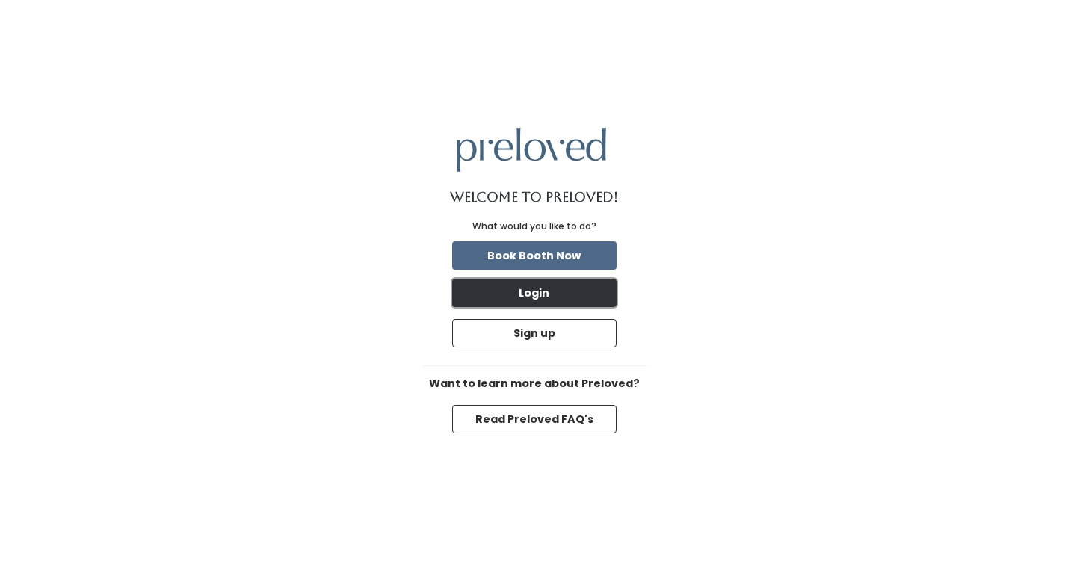
click at [590, 298] on button "Login" at bounding box center [534, 293] width 164 height 28
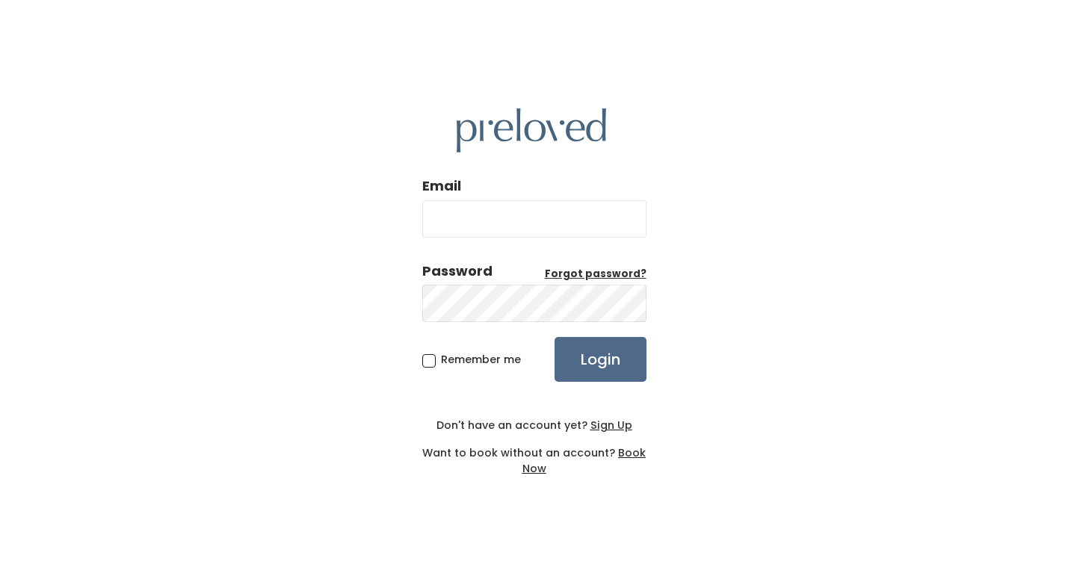
click at [605, 429] on u "Sign Up" at bounding box center [611, 425] width 42 height 15
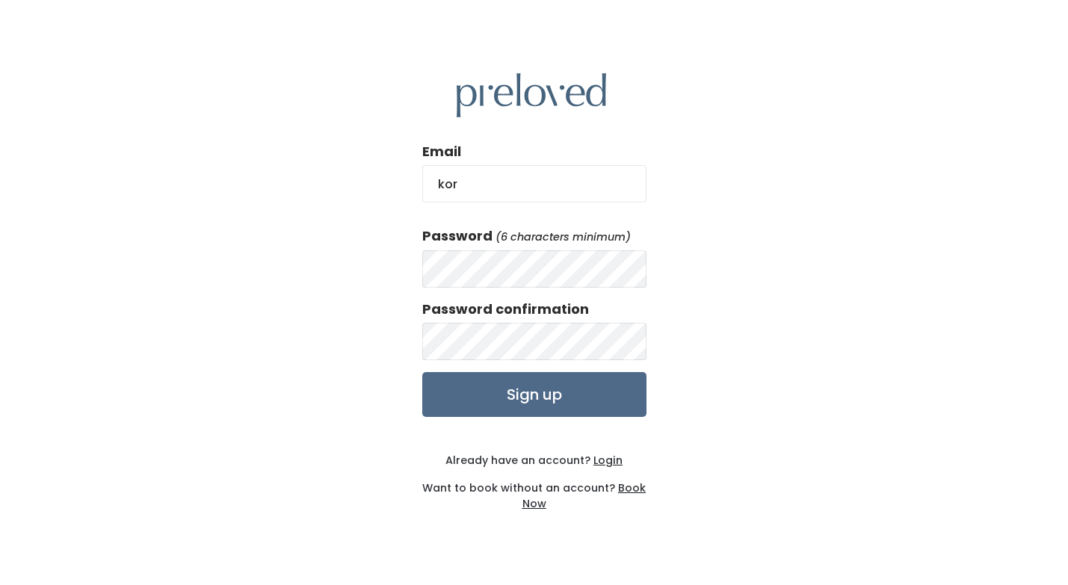
type input "kortneyross9@gmail.com"
click at [799, 292] on div "Email kortneyross9@gmail.com Password (6 characters minimum) Password confirmat…" at bounding box center [534, 292] width 1068 height 585
click at [598, 389] on input "Sign up" at bounding box center [534, 394] width 224 height 45
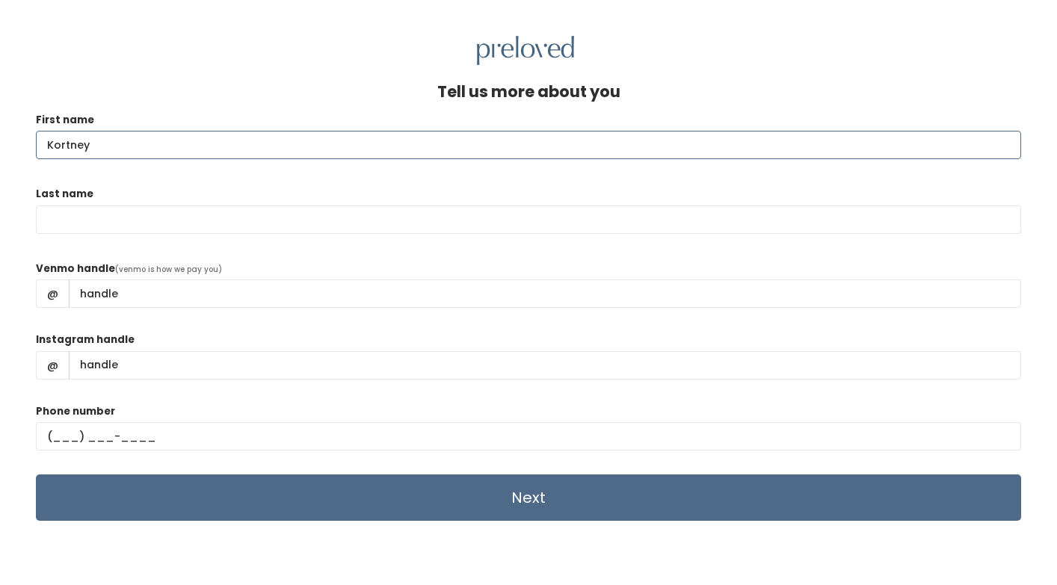
type input "Kortney"
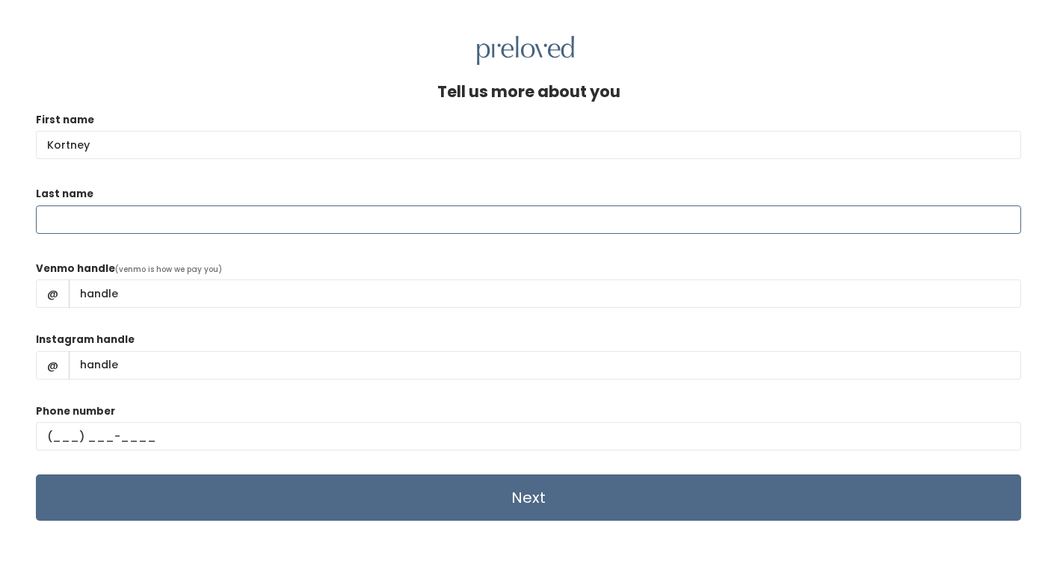
click at [53, 216] on input "Last name" at bounding box center [528, 219] width 985 height 28
type input "Henrie"
click at [28, 262] on div "Tell us more about you First name Kortney Last name Henrie Venmo handle (venmo …" at bounding box center [528, 357] width 1057 height 585
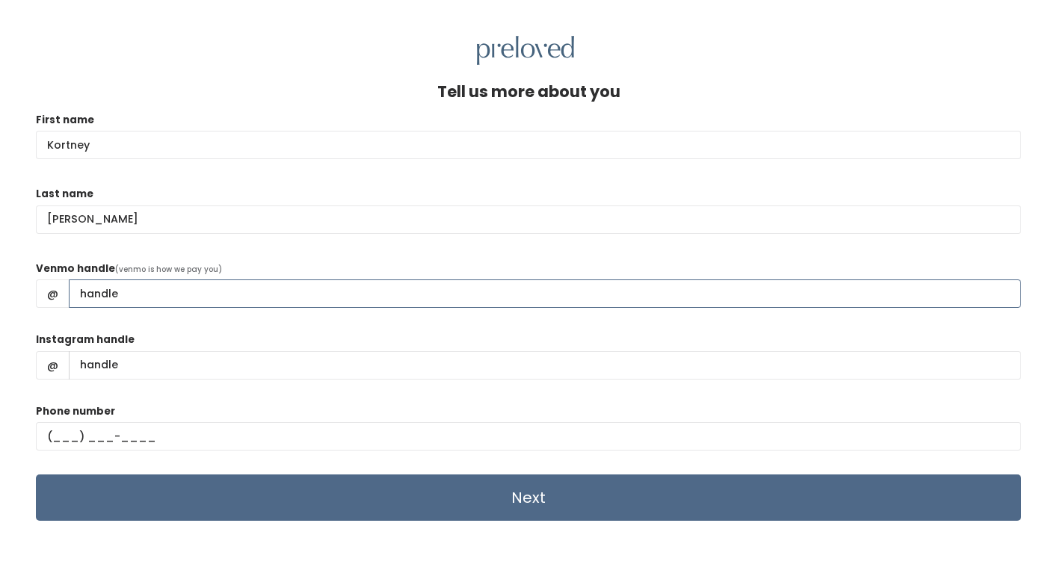
click at [138, 294] on input "Venmo handle" at bounding box center [545, 293] width 952 height 28
type input "Kortney-Ross-2"
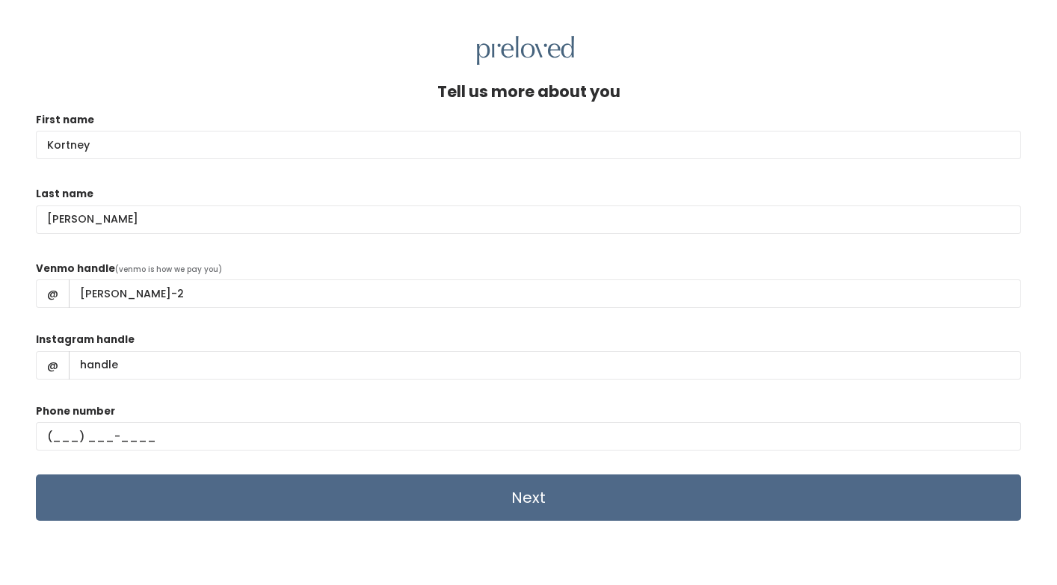
click at [130, 330] on form "First name Kortney Last name Henrie Venmo handle (venmo is how we pay you) @ Ko…" at bounding box center [528, 316] width 985 height 409
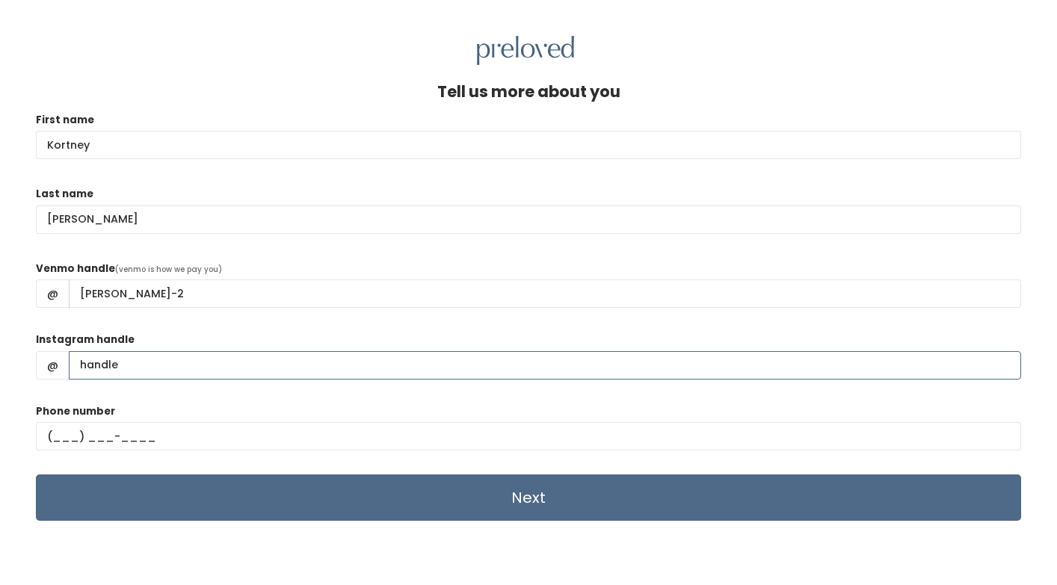
click at [135, 365] on input "Instagram handle" at bounding box center [545, 365] width 952 height 28
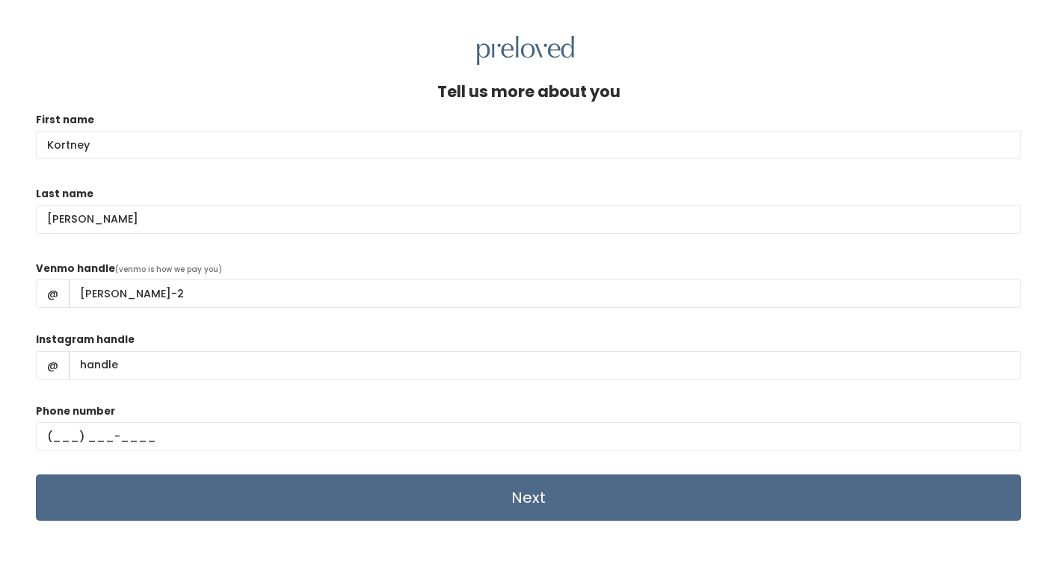
click at [156, 317] on div "Venmo handle (venmo is how we pay you) @ Kortney-Ross-2" at bounding box center [528, 291] width 985 height 60
click at [85, 436] on input "text" at bounding box center [528, 436] width 985 height 28
type input "(801) 472-5107"
click at [10, 410] on div "Tell us more about you First name Kortney Last name Henrie Venmo handle (venmo …" at bounding box center [528, 357] width 1057 height 585
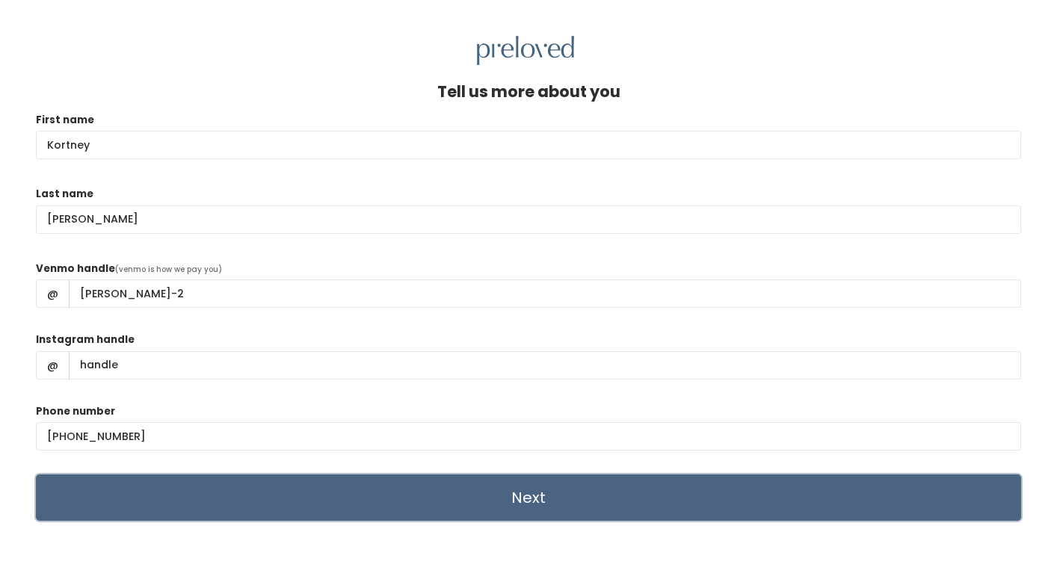
click at [241, 498] on input "Next" at bounding box center [528, 498] width 985 height 46
click at [526, 489] on input "Next" at bounding box center [528, 498] width 985 height 46
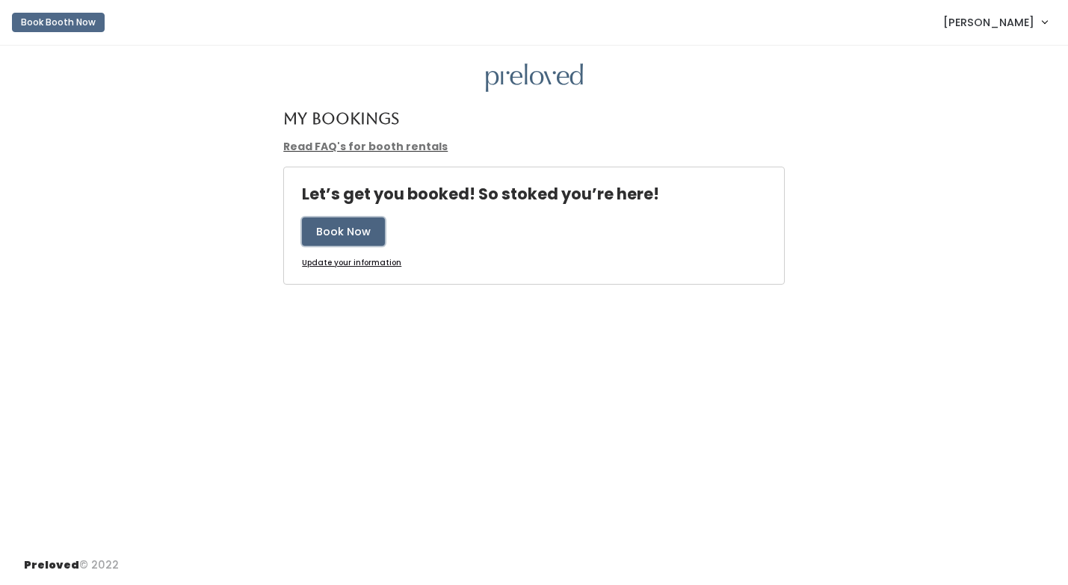
click at [338, 240] on button "Book Now" at bounding box center [343, 231] width 83 height 28
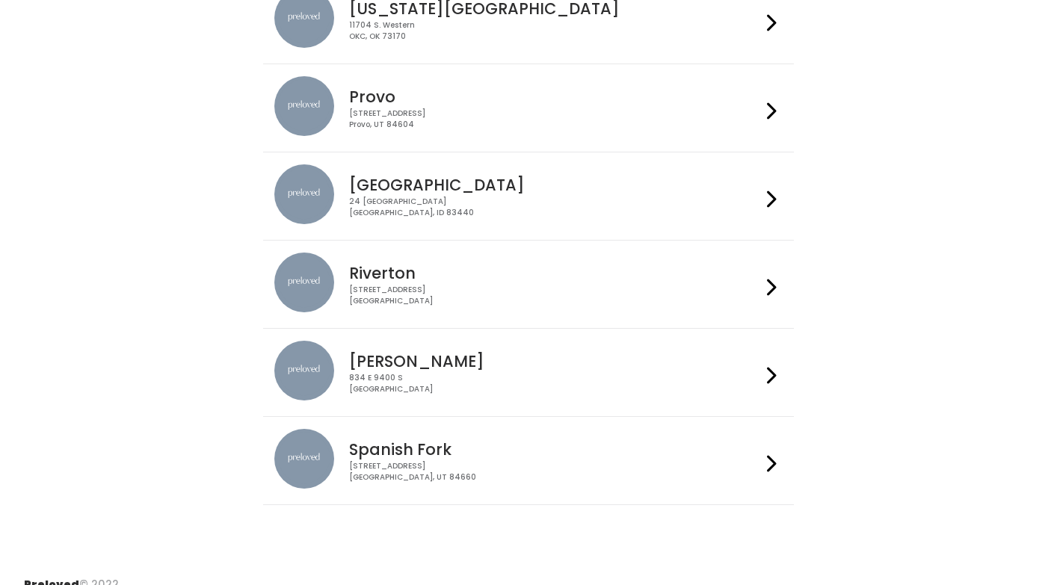
scroll to position [448, 0]
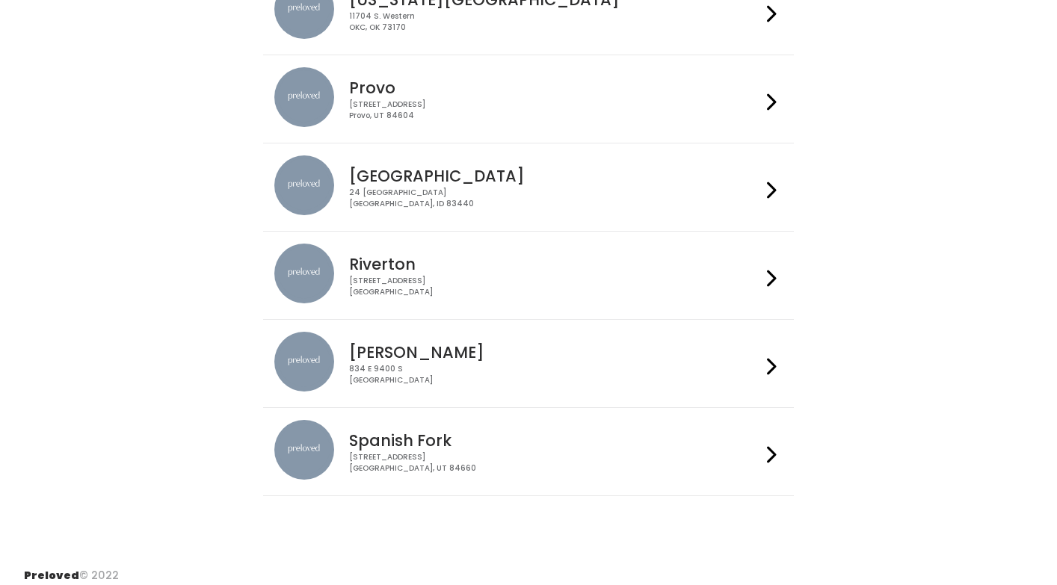
click at [752, 456] on div "244 N Main St Spanish Fork, UT 84660" at bounding box center [554, 463] width 411 height 22
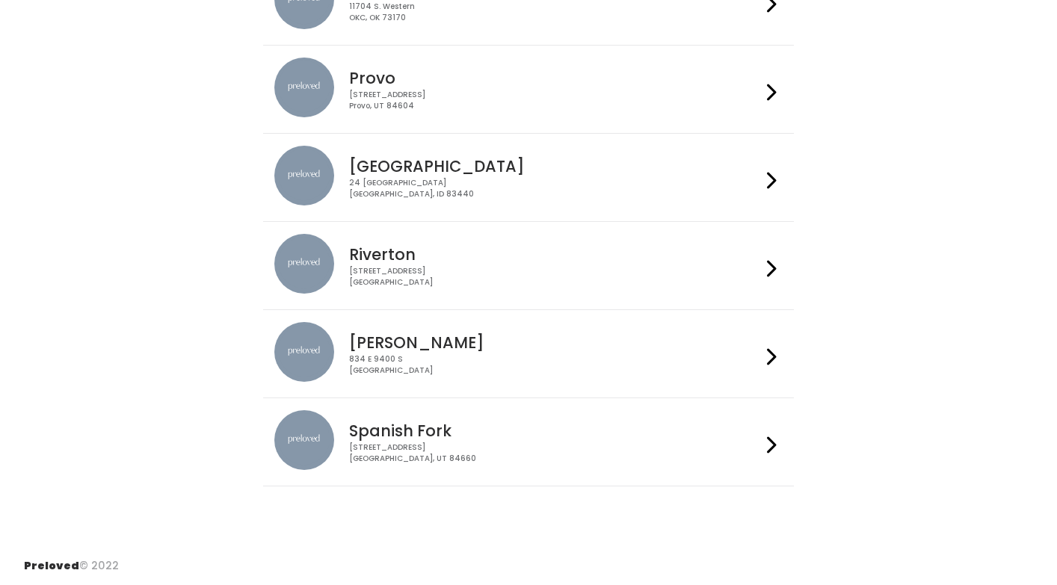
scroll to position [459, 0]
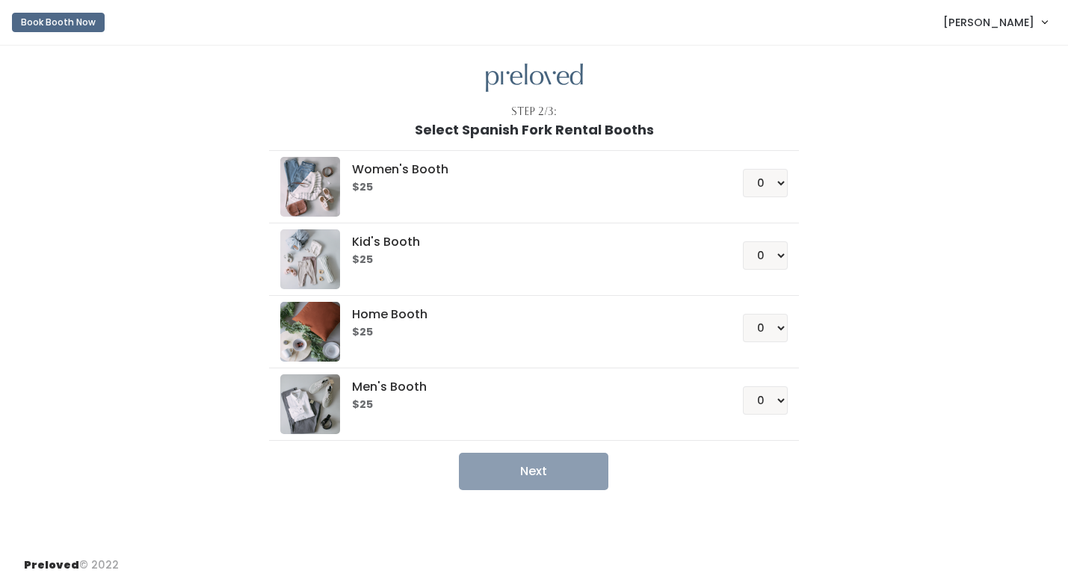
click at [695, 190] on h6 "$25" at bounding box center [529, 188] width 355 height 12
click at [767, 183] on select "0 1 2 3 4" at bounding box center [765, 183] width 45 height 28
select select "1"
click at [743, 169] on select "0 1 2 3 4" at bounding box center [765, 183] width 45 height 28
click at [844, 205] on div "Women's Booth $25 0 1 2 3 4 Kid's Booth $25 0 1 2 3 4 0" at bounding box center [534, 313] width 822 height 353
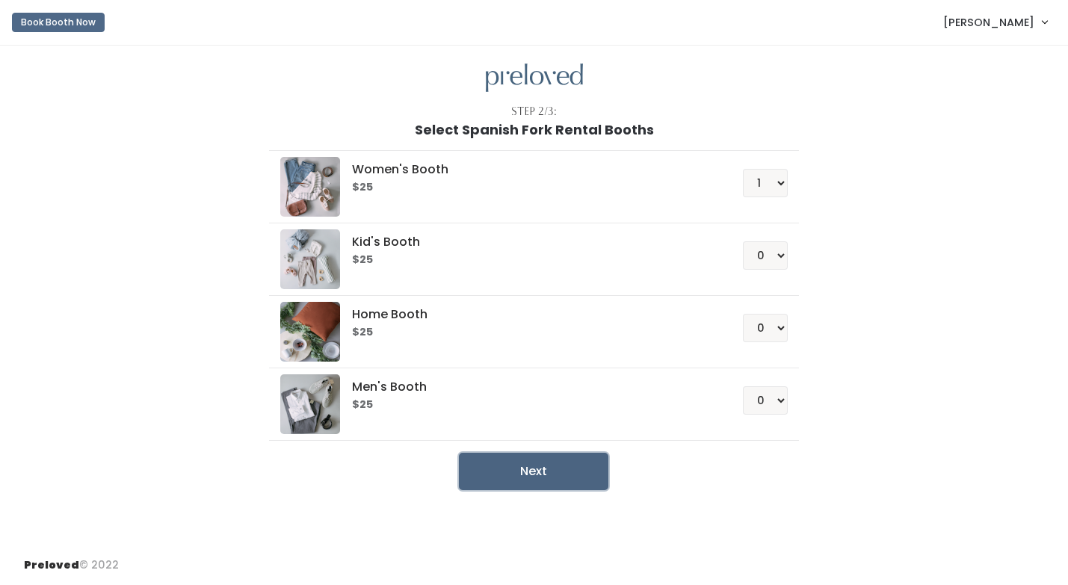
click at [540, 476] on button "Next" at bounding box center [533, 471] width 149 height 37
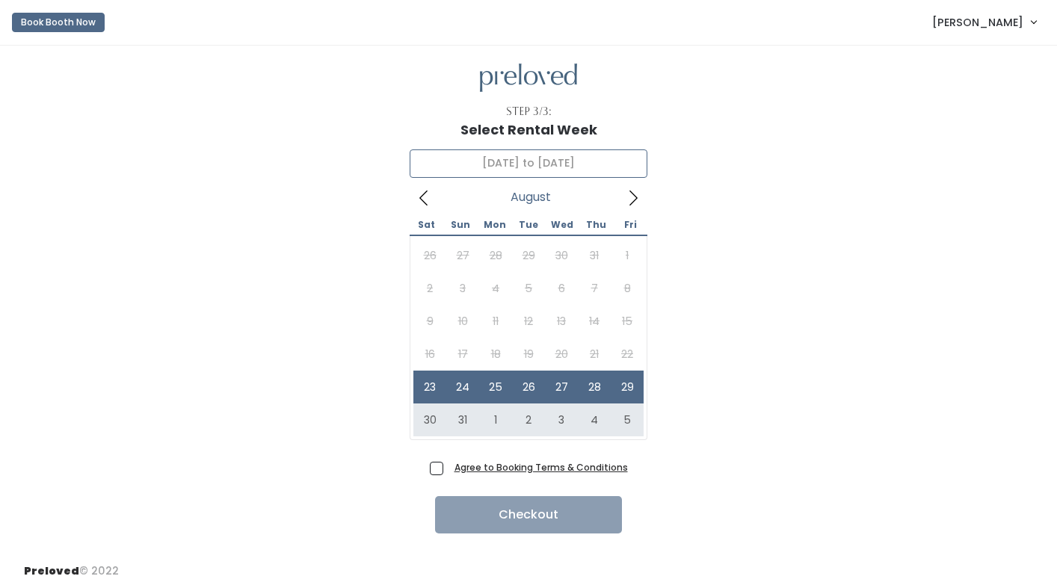
type input "August 30 to September 5"
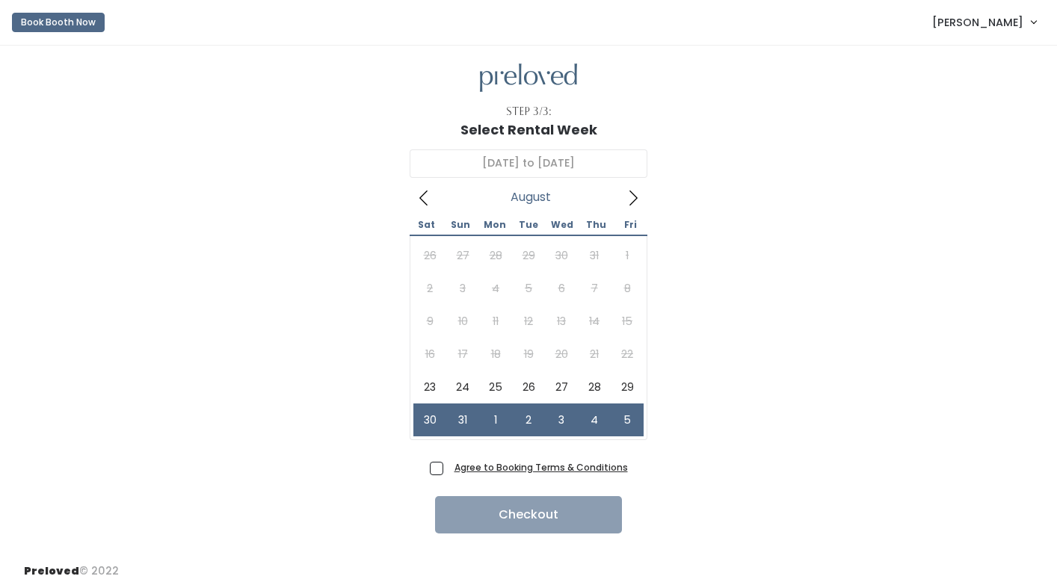
click at [448, 475] on span "Agree to Booking Terms & Conditions" at bounding box center [537, 467] width 179 height 15
click at [448, 469] on input "Agree to Booking Terms & Conditions" at bounding box center [453, 465] width 10 height 10
checkbox input "true"
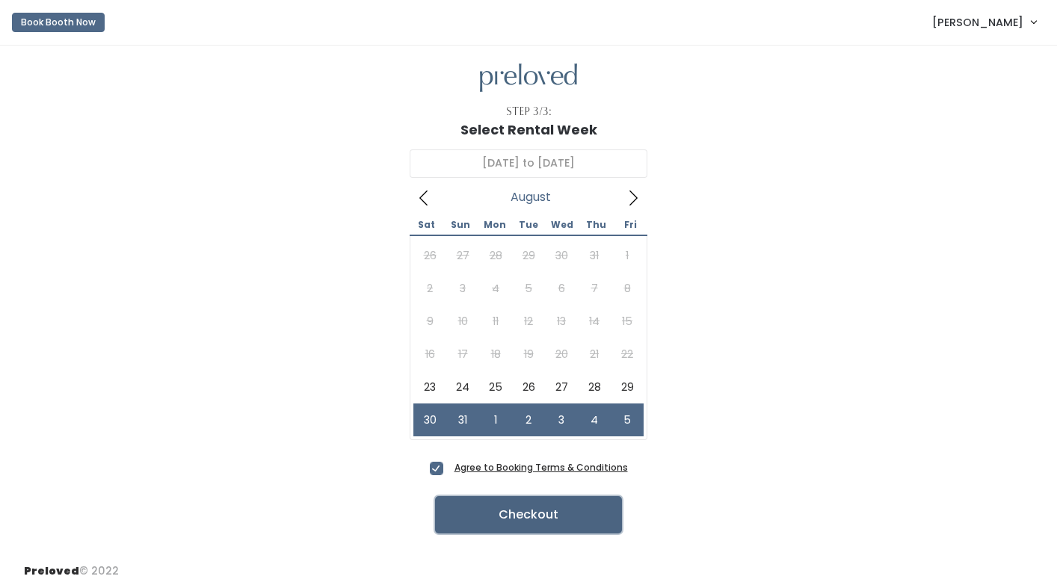
click at [497, 517] on button "Checkout" at bounding box center [528, 514] width 187 height 37
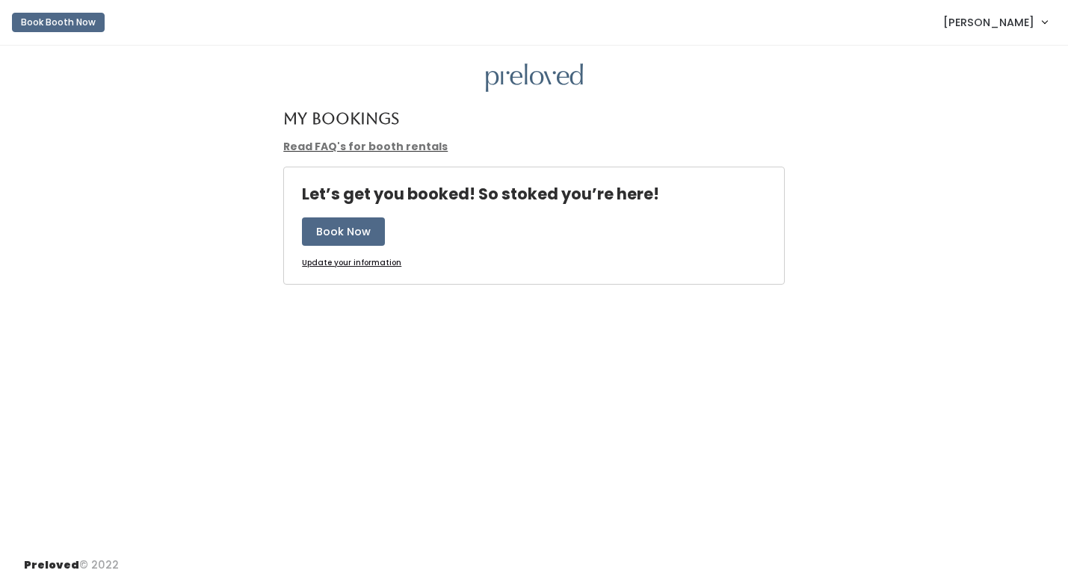
click at [380, 149] on link "Read FAQ's for booth rentals" at bounding box center [365, 146] width 164 height 15
click at [358, 238] on button "Book Now" at bounding box center [343, 231] width 83 height 28
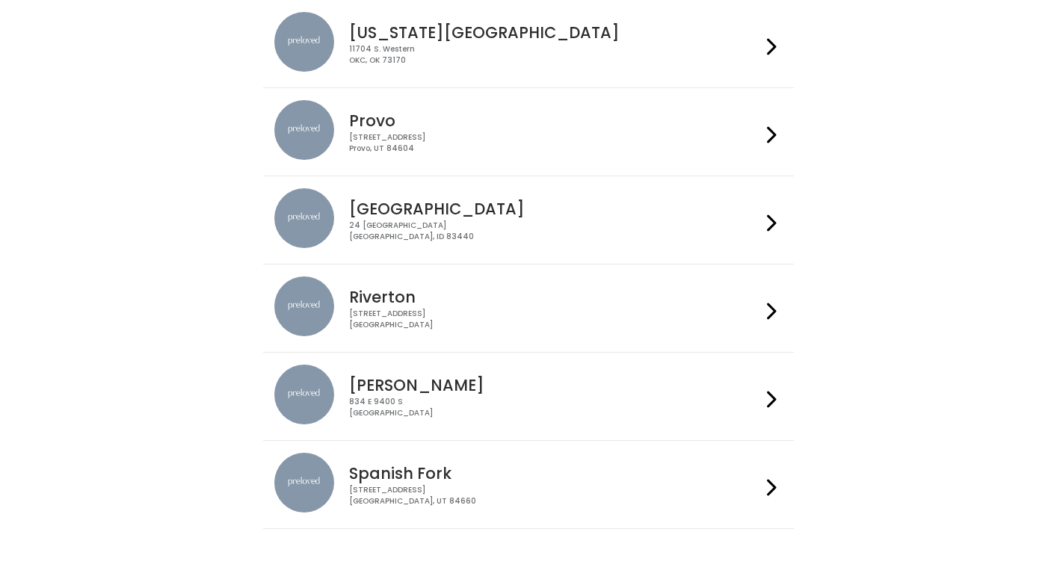
scroll to position [459, 0]
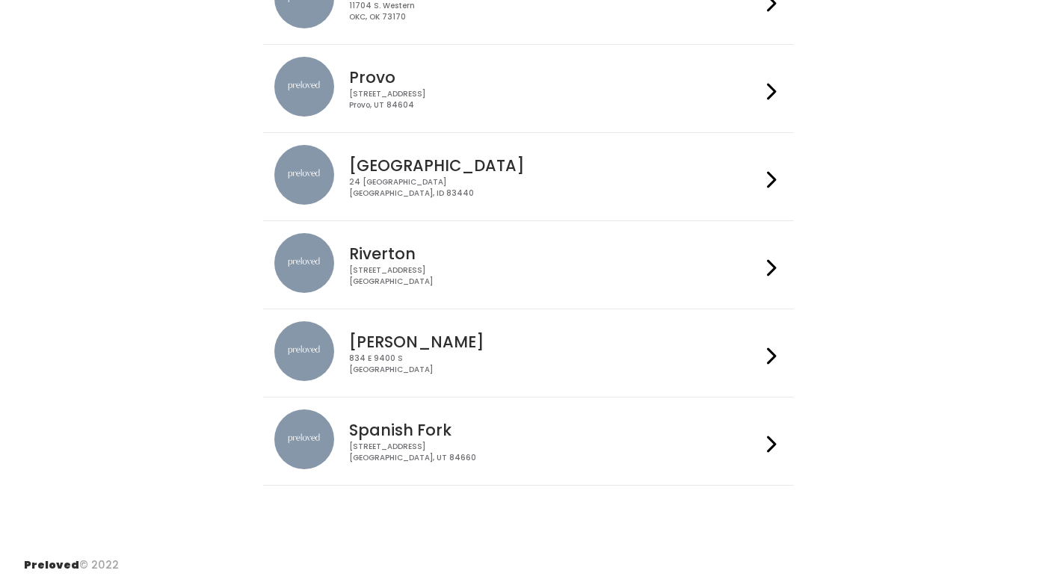
click at [760, 439] on h4 "Spanish Fork" at bounding box center [554, 429] width 411 height 17
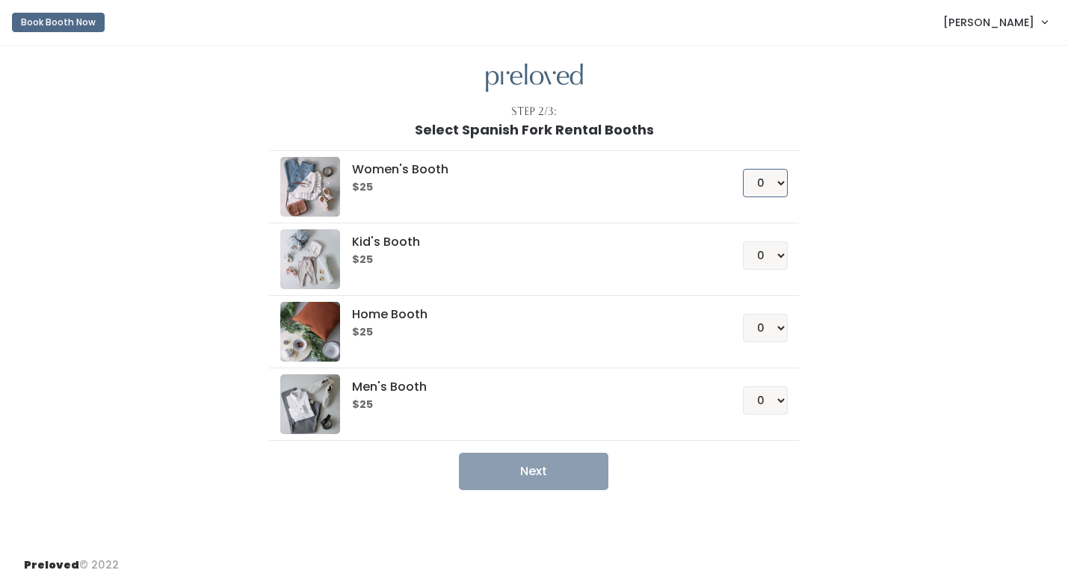
click at [779, 192] on select "0 1 2 3 4" at bounding box center [765, 183] width 45 height 28
select select "1"
click at [743, 169] on select "0 1 2 3 4" at bounding box center [765, 183] width 45 height 28
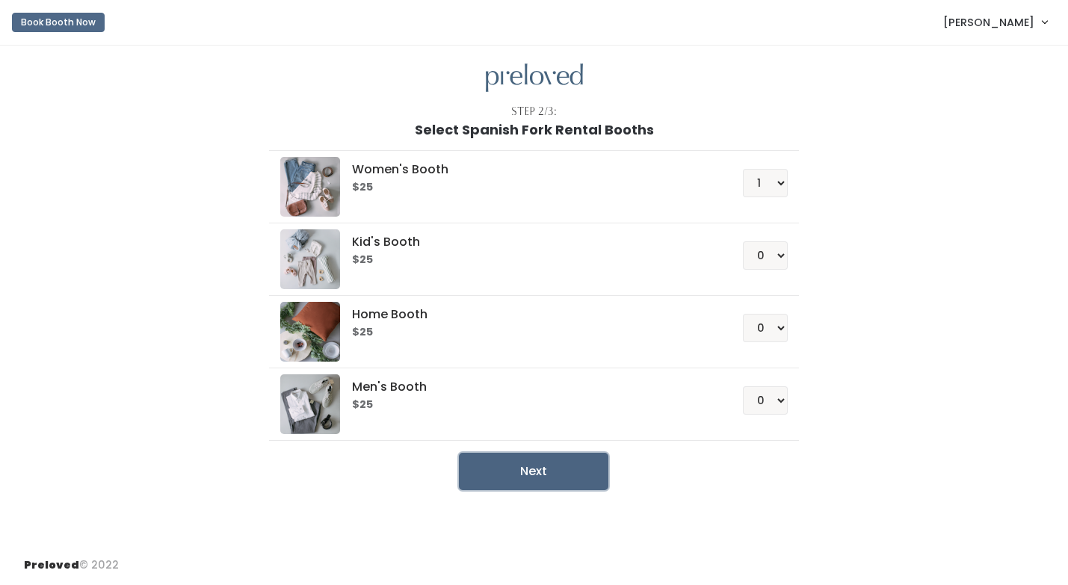
click at [534, 474] on button "Next" at bounding box center [533, 471] width 149 height 37
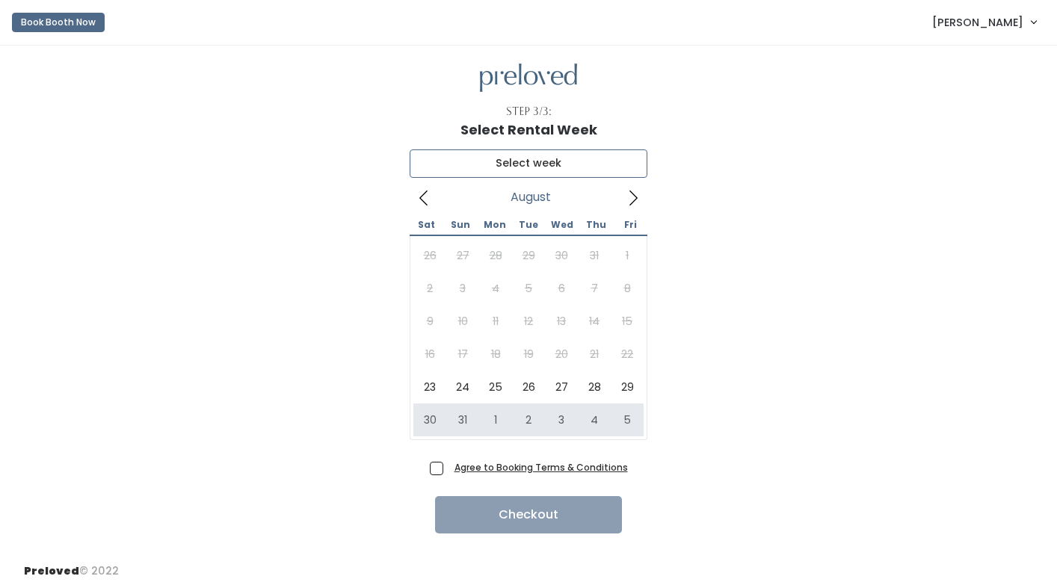
type input "August 30 to September 5"
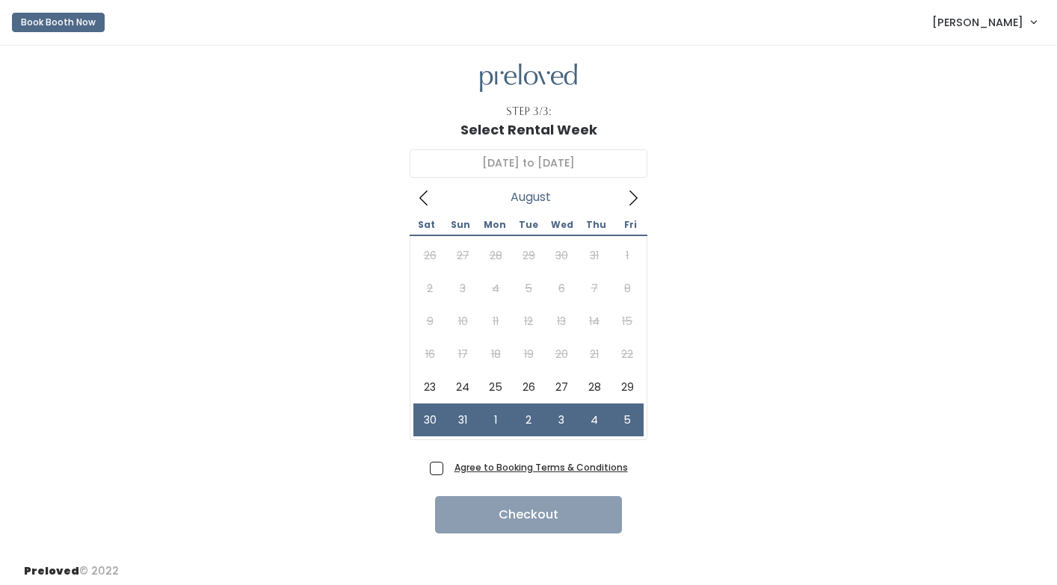
click at [448, 470] on span "Agree to Booking Terms & Conditions" at bounding box center [537, 467] width 179 height 15
click at [448, 469] on input "Agree to Booking Terms & Conditions" at bounding box center [453, 465] width 10 height 10
checkbox input "true"
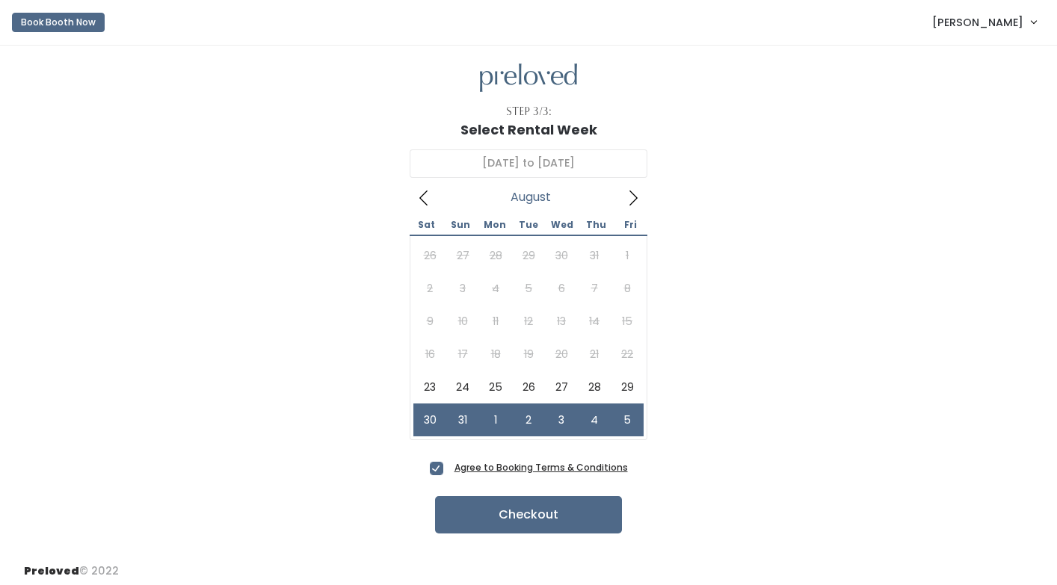
click at [485, 469] on u "Agree to Booking Terms & Conditions" at bounding box center [540, 467] width 173 height 13
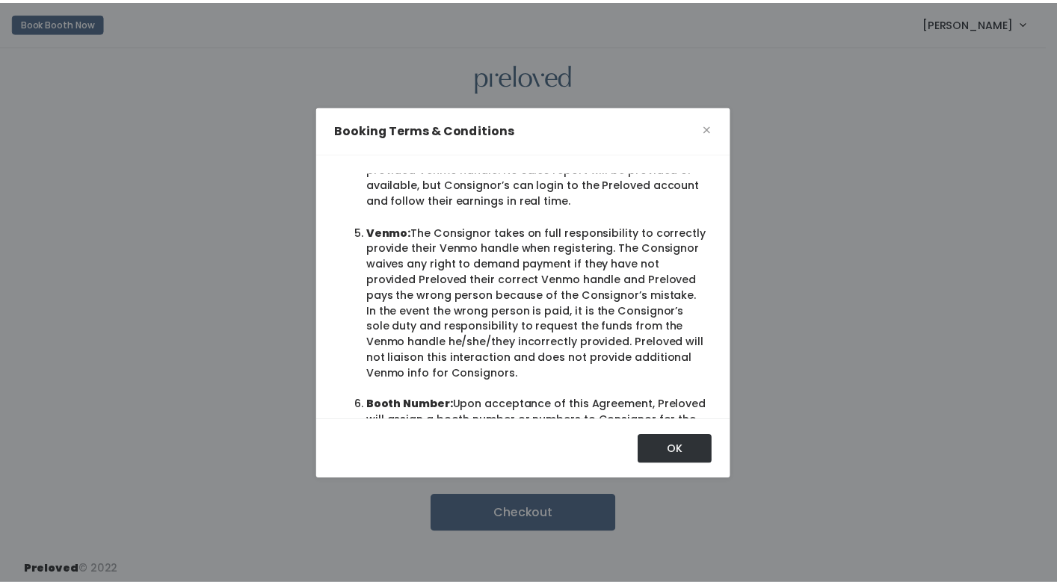
scroll to position [149, 0]
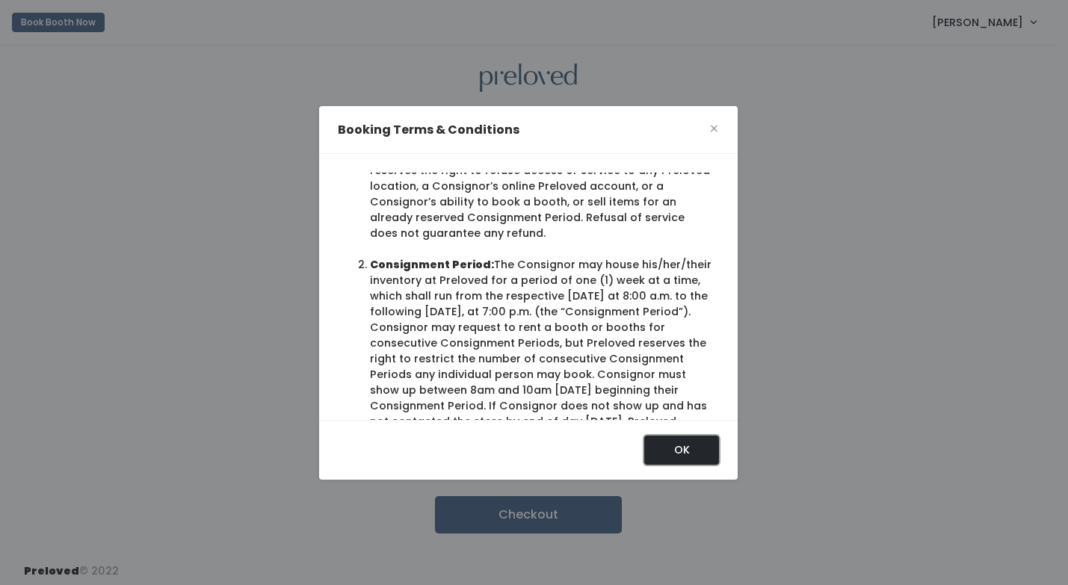
click at [670, 451] on button "OK" at bounding box center [681, 450] width 75 height 28
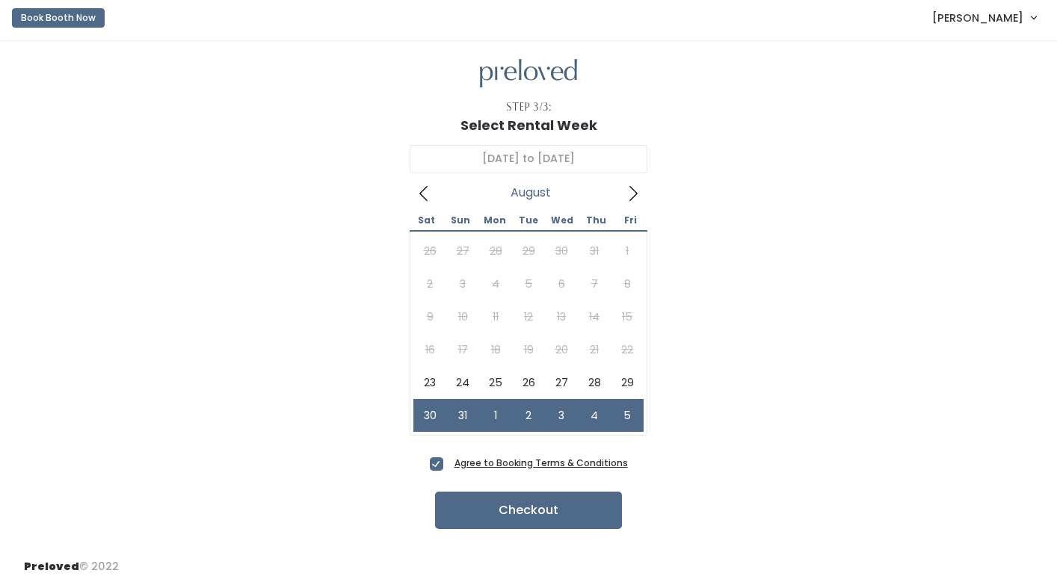
scroll to position [6, 0]
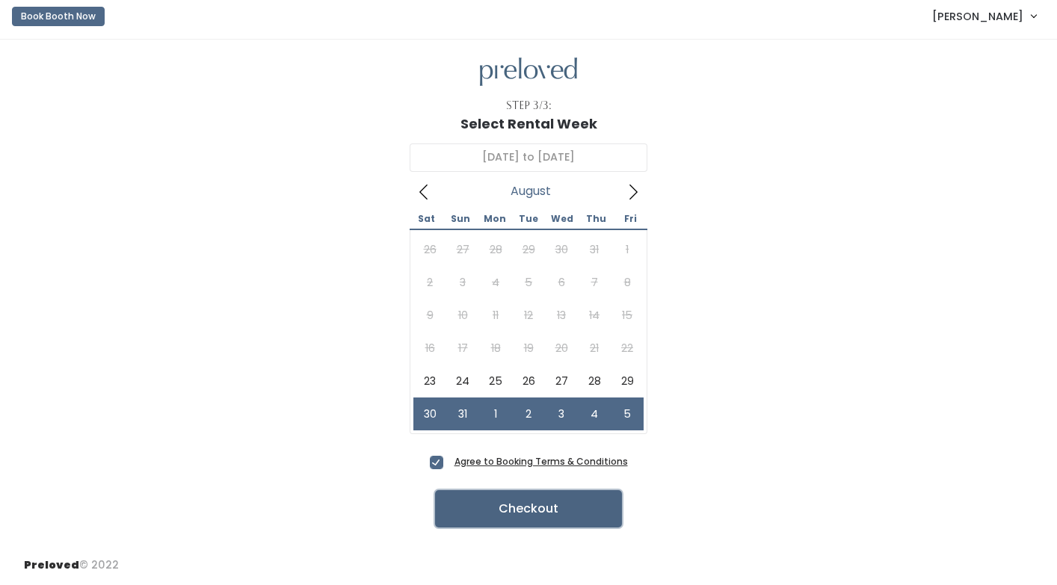
click at [526, 518] on button "Checkout" at bounding box center [528, 508] width 187 height 37
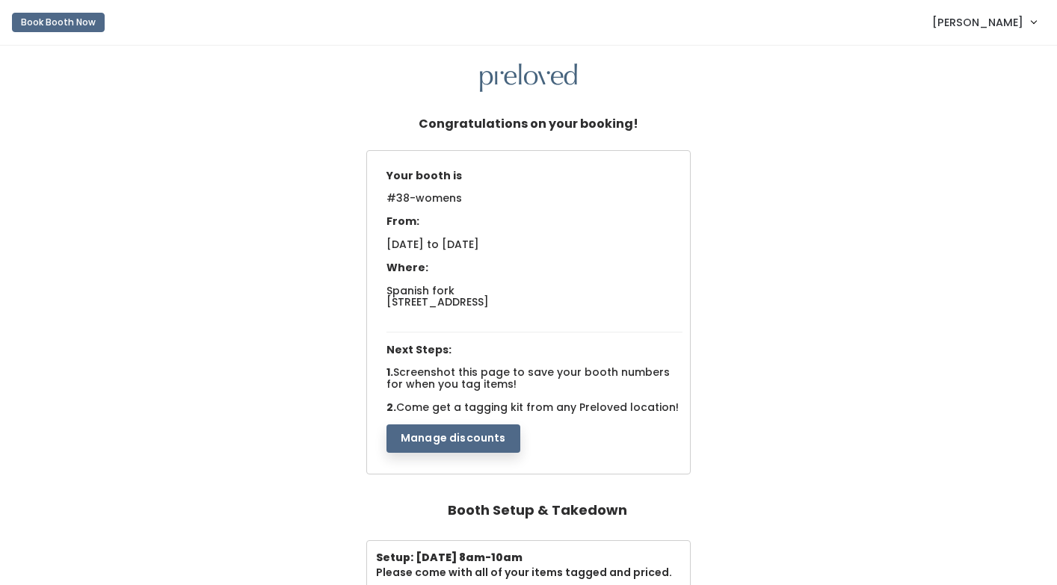
click at [312, 268] on div "Your booth is #38-womens From: [DATE] to [DATE] Where: Spanish fork [STREET_ADD…" at bounding box center [528, 313] width 1027 height 327
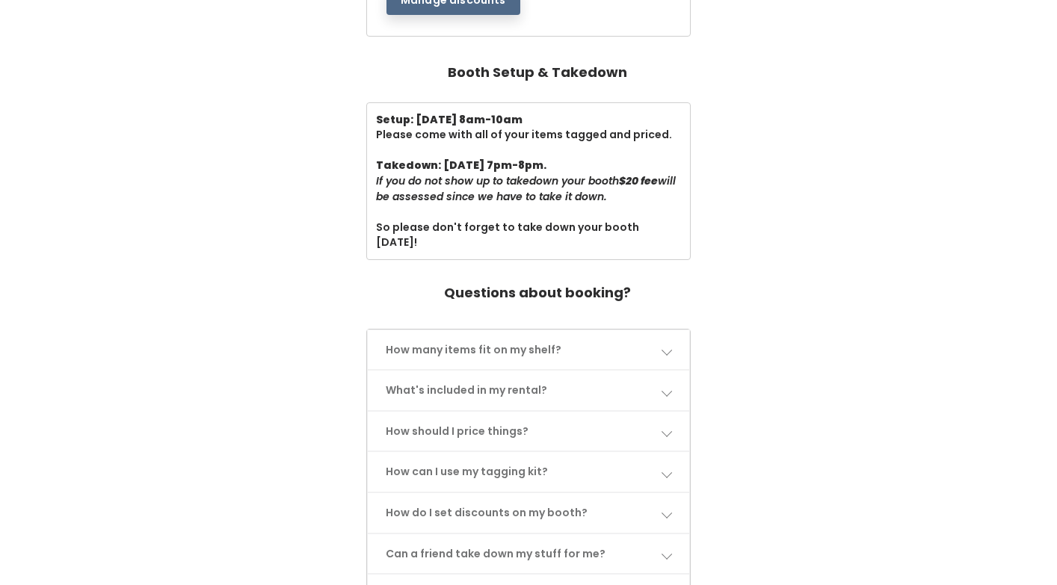
scroll to position [448, 0]
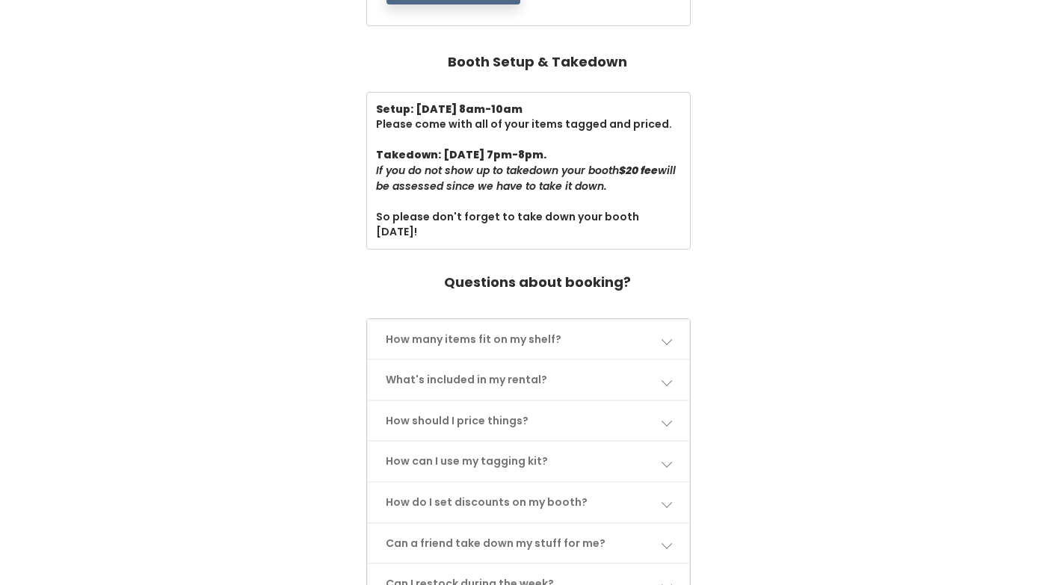
click at [657, 325] on link "How many items fit on my shelf?" at bounding box center [528, 340] width 321 height 40
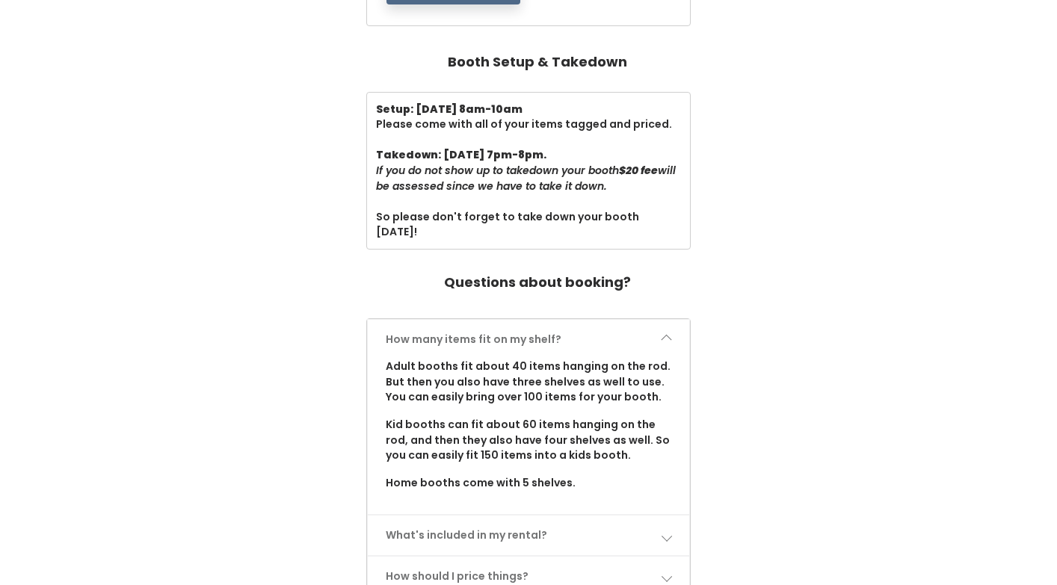
click at [657, 325] on link "How many items fit on my shelf?" at bounding box center [528, 340] width 321 height 40
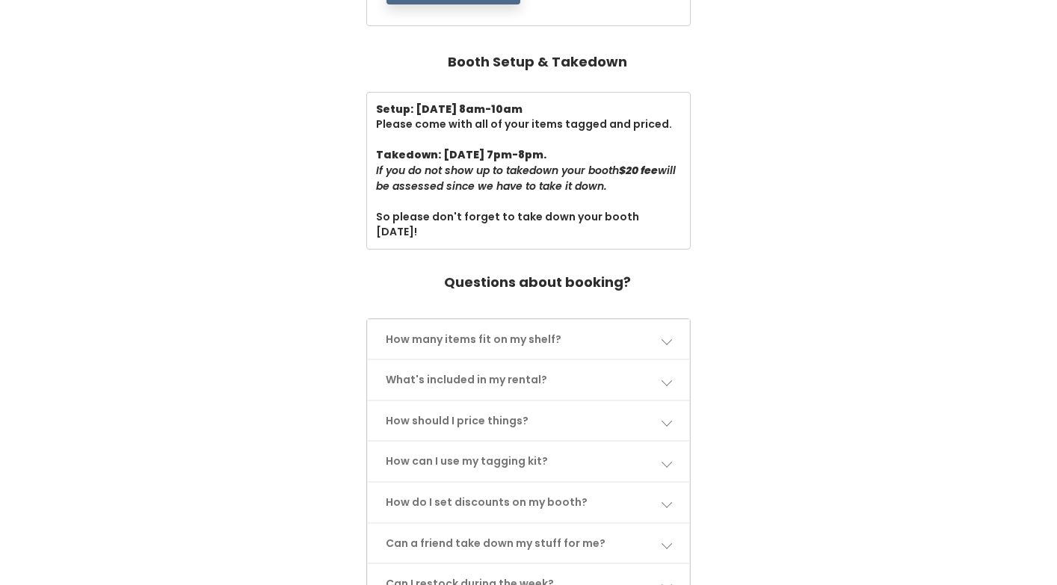
click at [657, 363] on link "What's included in my rental?" at bounding box center [528, 380] width 321 height 40
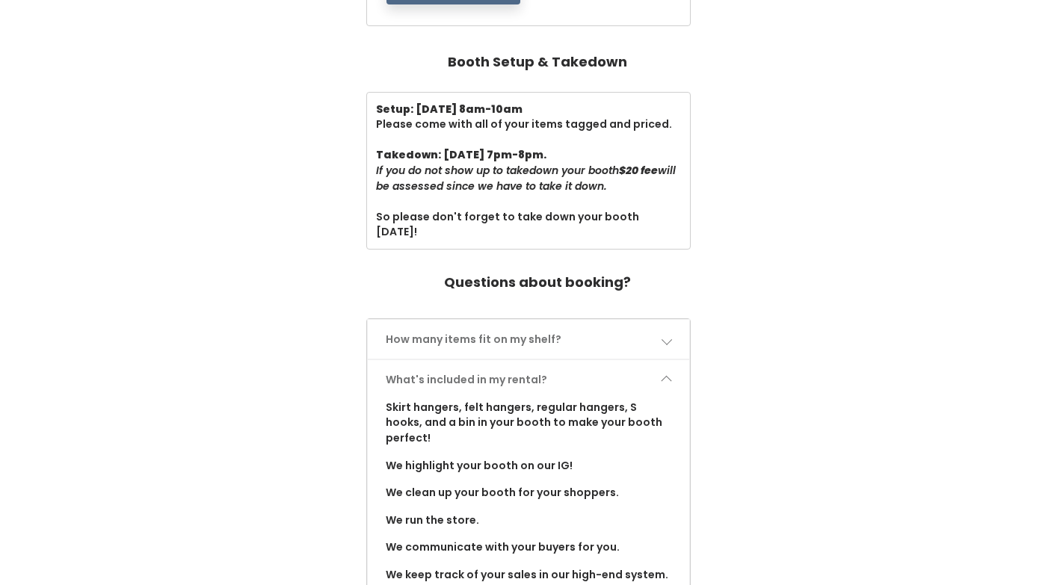
scroll to position [523, 0]
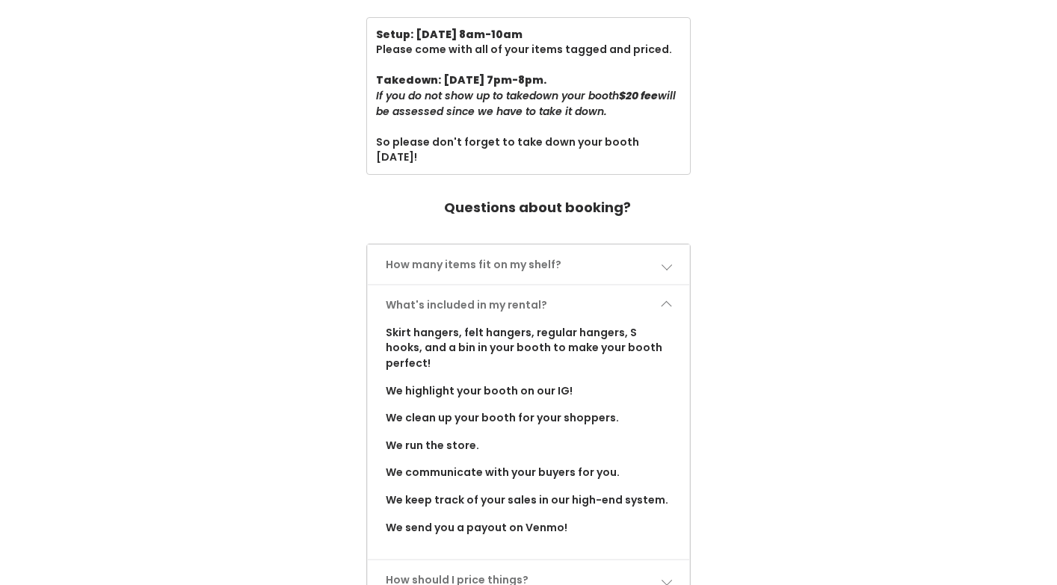
click at [663, 300] on span at bounding box center [666, 305] width 10 height 10
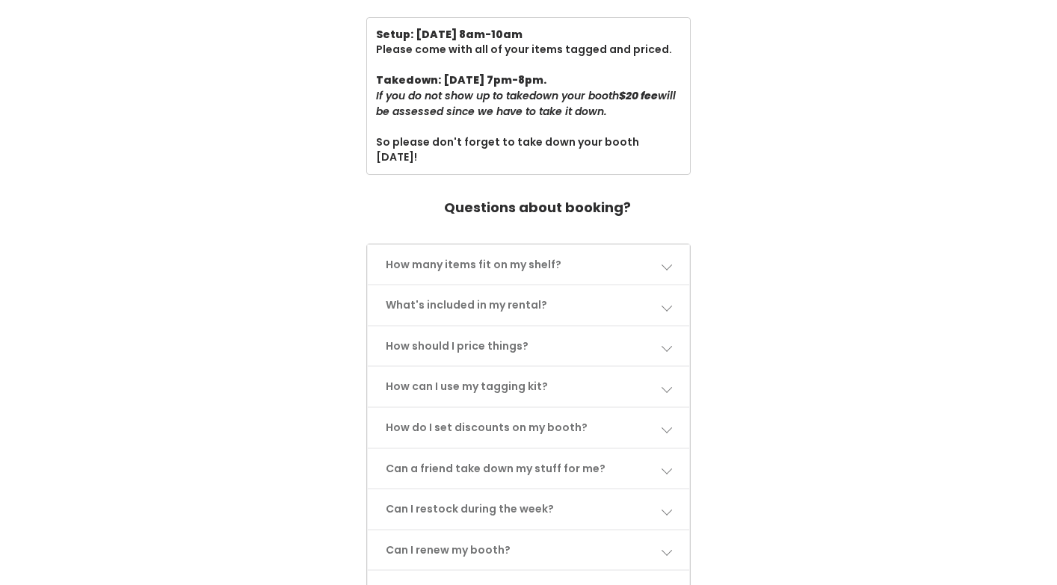
click at [648, 327] on link "How should I price things?" at bounding box center [528, 347] width 321 height 40
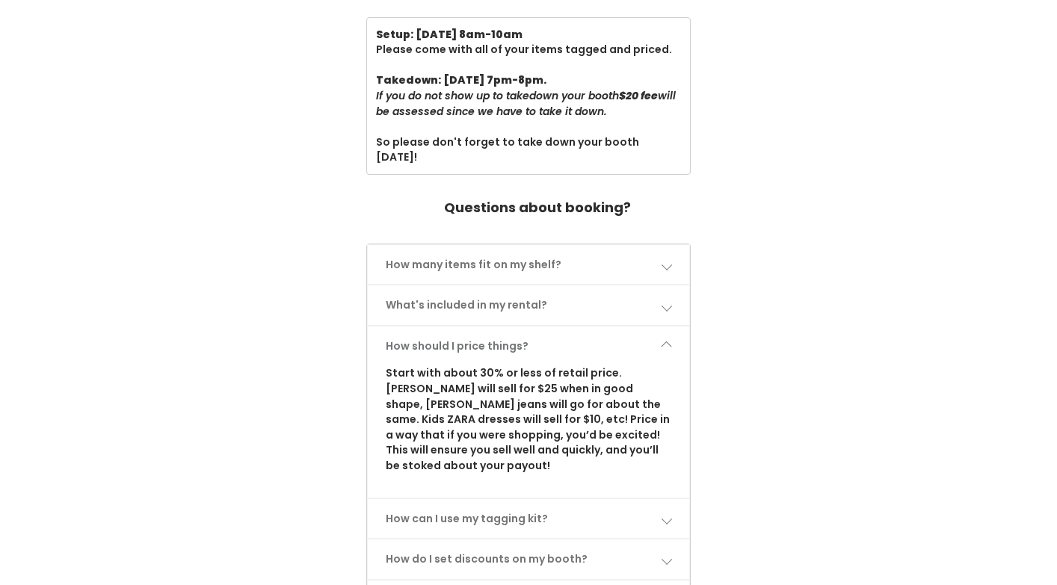
click at [656, 308] on link "What's included in my rental?" at bounding box center [528, 305] width 321 height 40
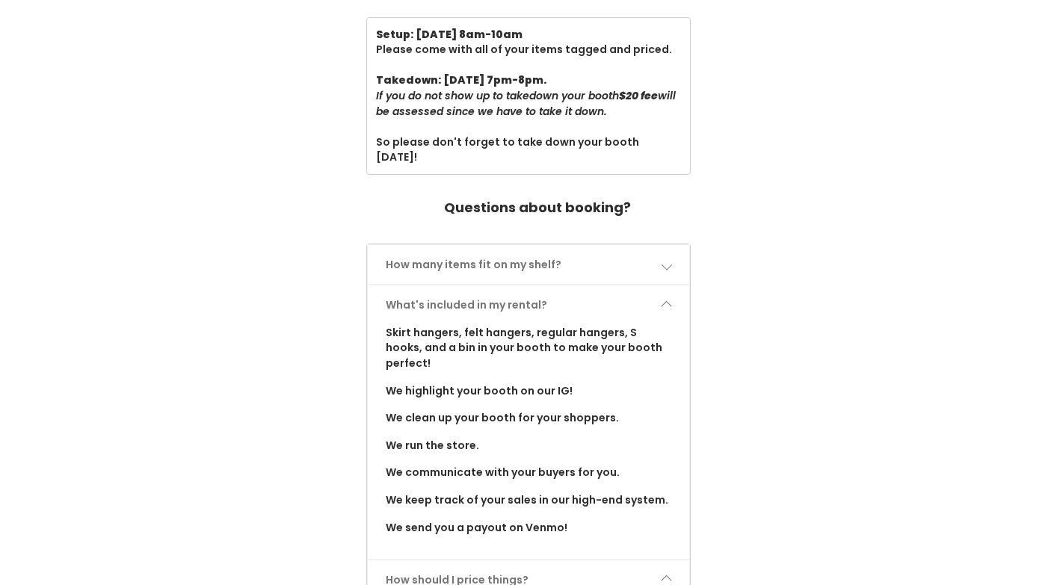
click at [656, 298] on link "What's included in my rental?" at bounding box center [528, 305] width 321 height 40
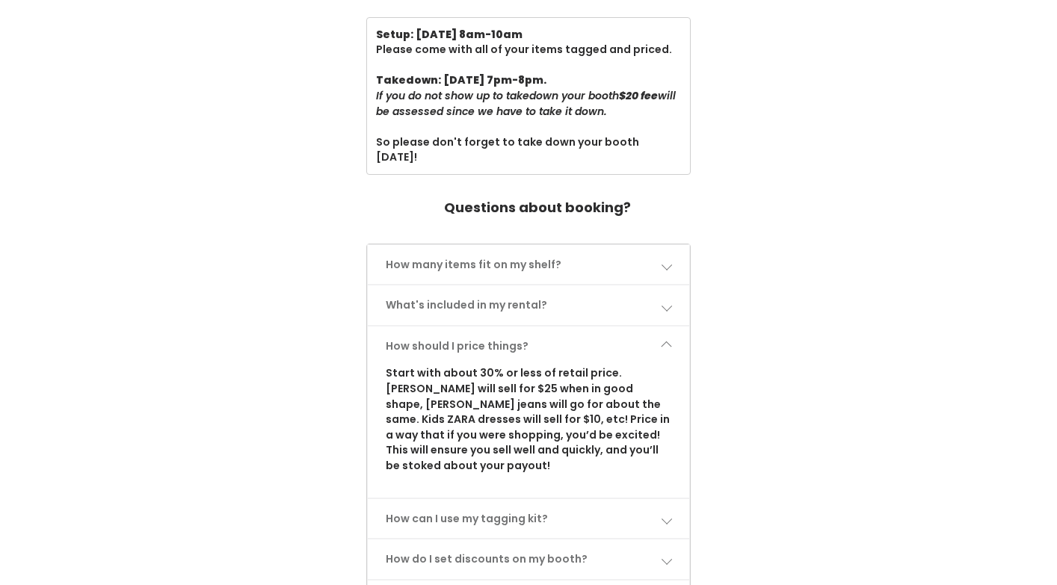
click at [670, 341] on span at bounding box center [666, 346] width 10 height 10
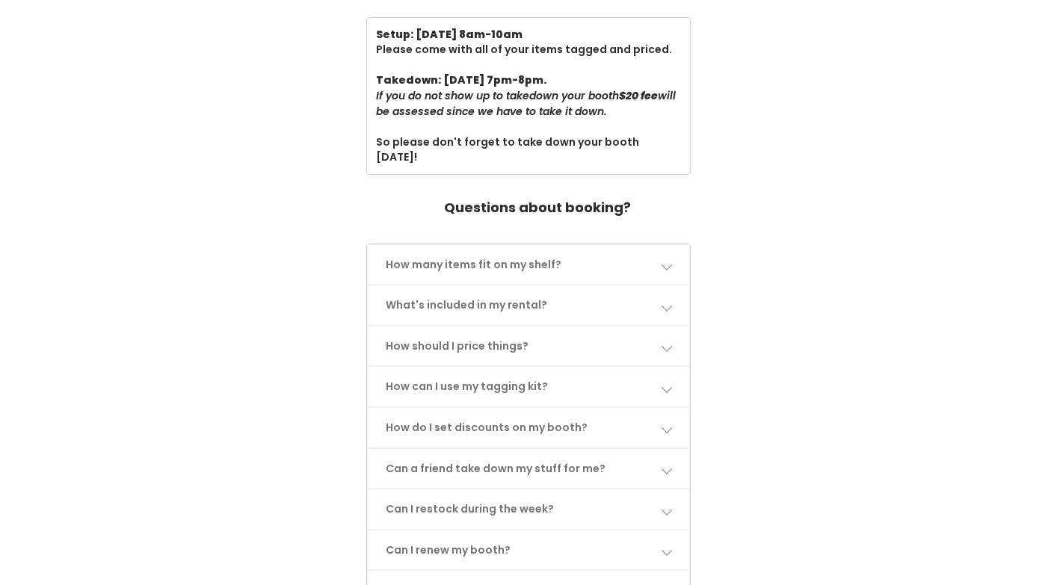
click at [660, 370] on link "How can I use my tagging kit?" at bounding box center [528, 387] width 321 height 40
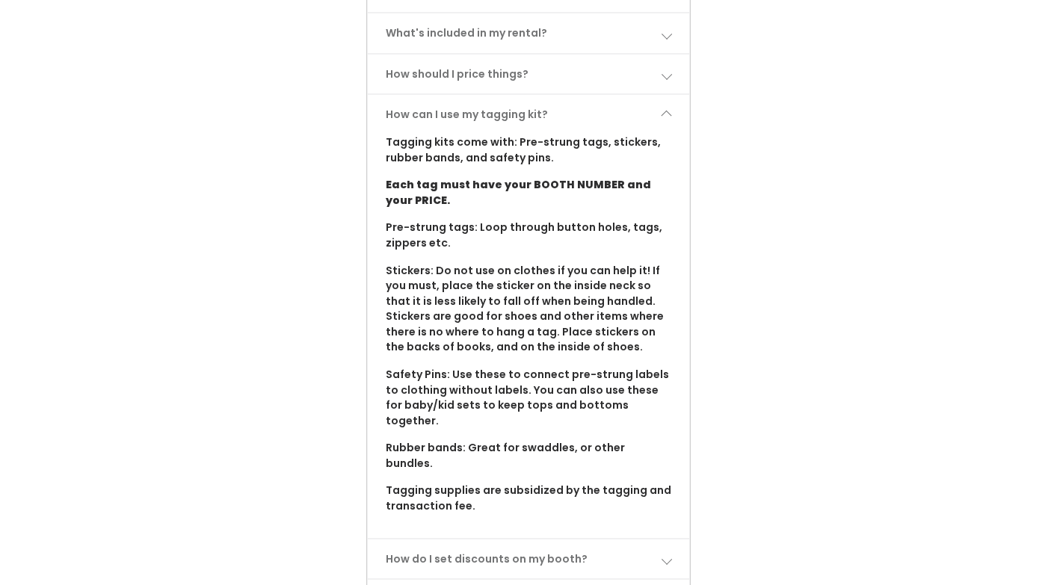
scroll to position [673, 0]
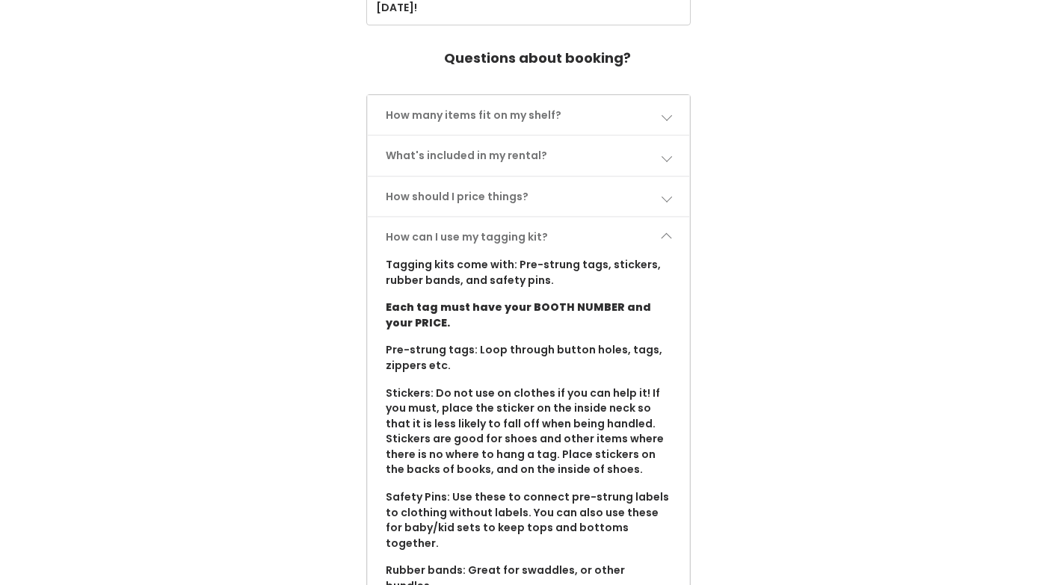
click at [679, 217] on link "How can I use my tagging kit?" at bounding box center [528, 237] width 321 height 40
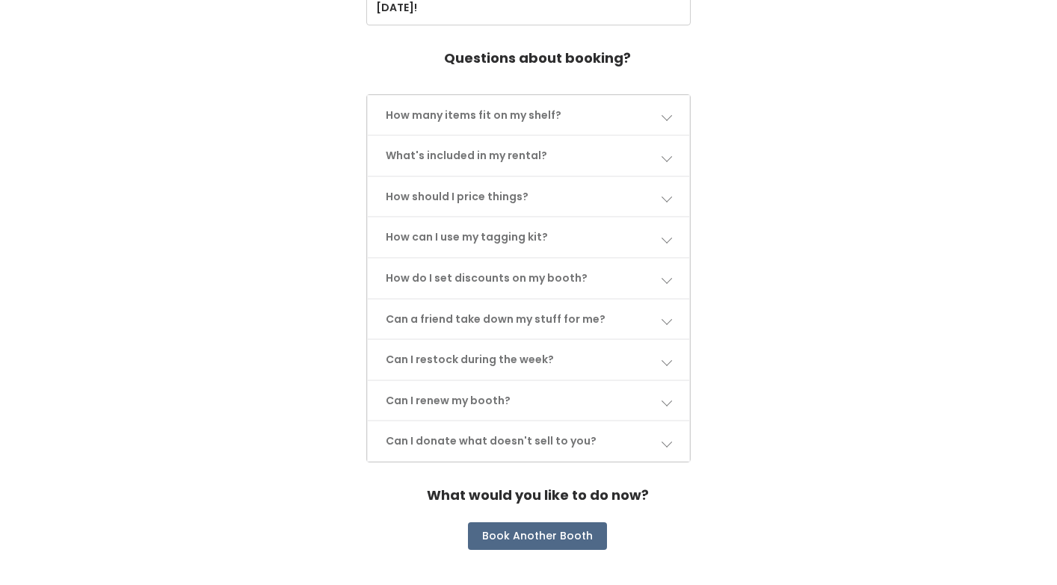
click at [673, 268] on link "How do I set discounts on my booth?" at bounding box center [528, 279] width 321 height 40
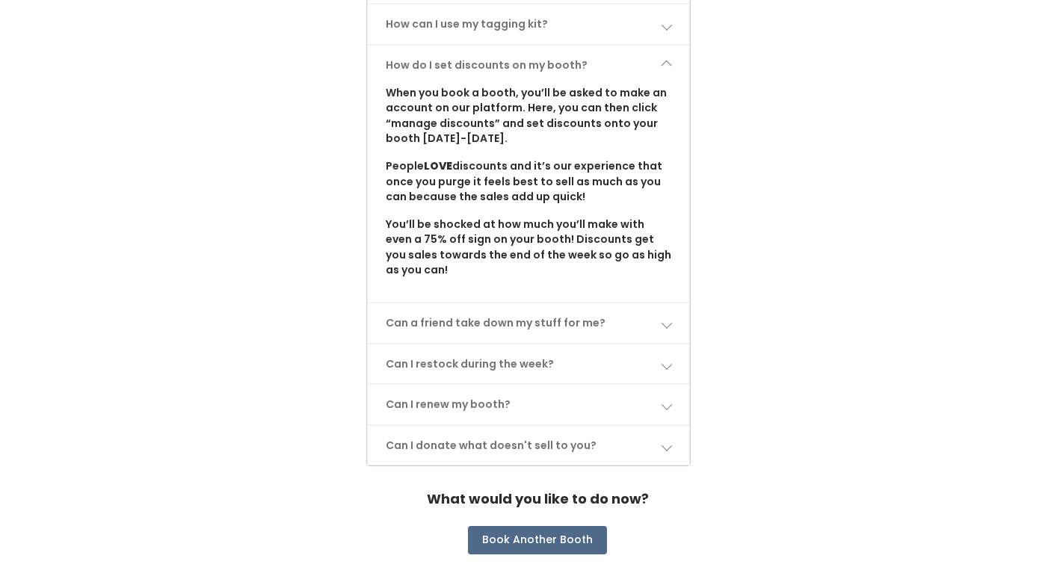
scroll to position [897, 0]
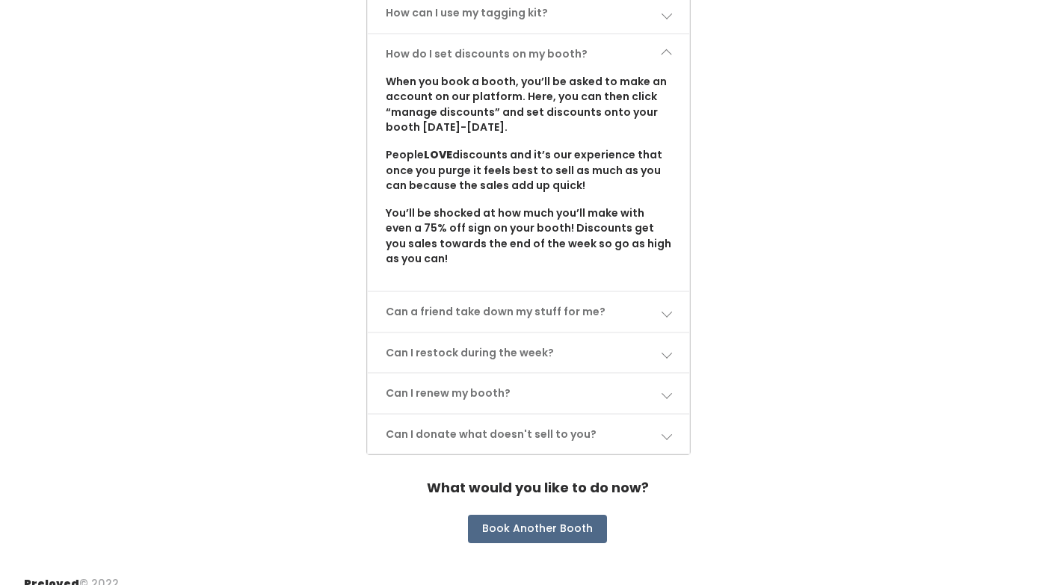
click at [659, 300] on link "Can a friend take down my stuff for me?" at bounding box center [528, 312] width 321 height 40
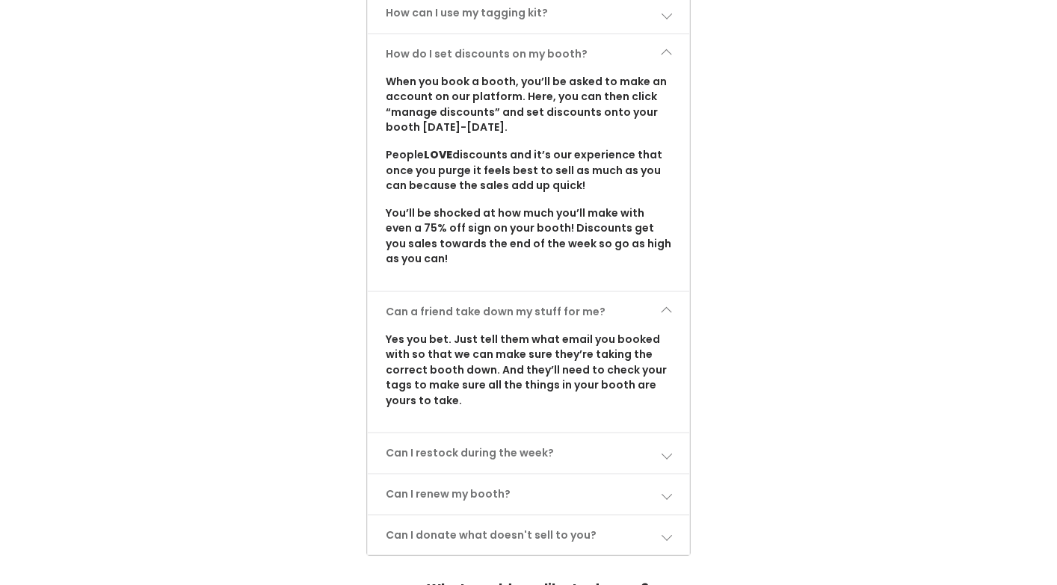
click at [659, 300] on link "Can a friend take down my stuff for me?" at bounding box center [528, 312] width 321 height 40
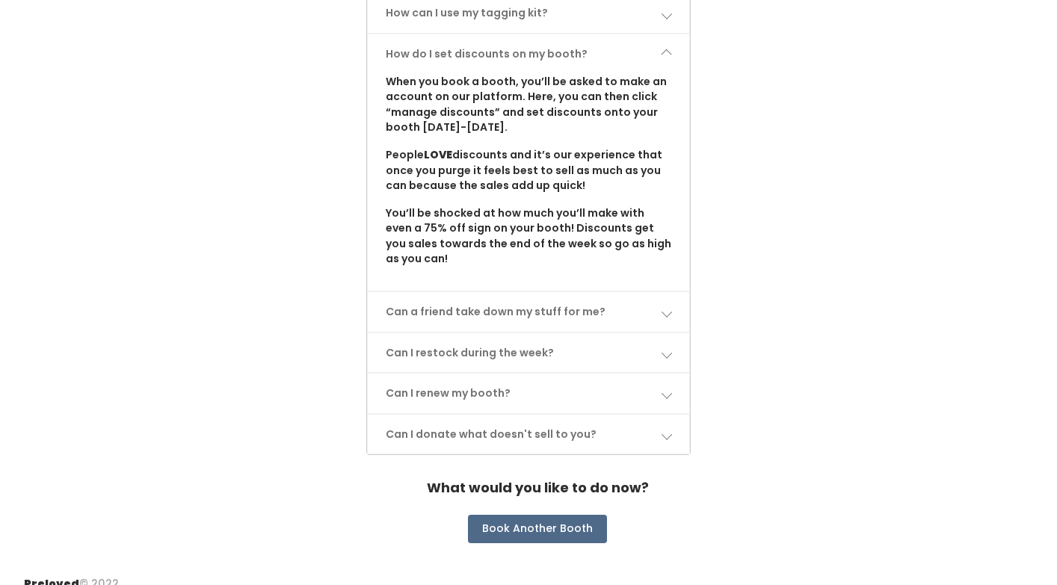
click at [673, 348] on link "Can I restock during the week?" at bounding box center [528, 353] width 321 height 40
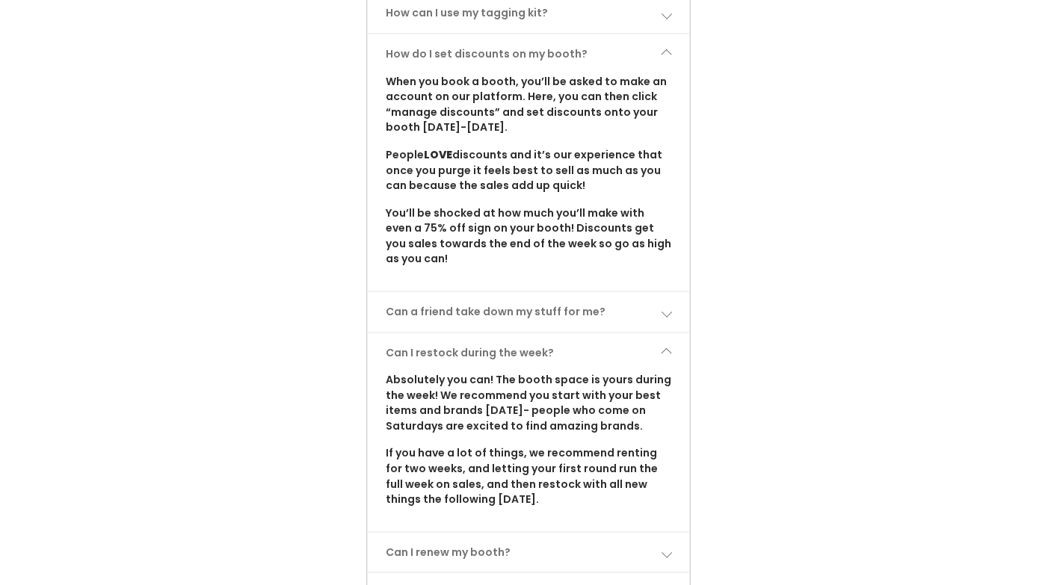
scroll to position [971, 0]
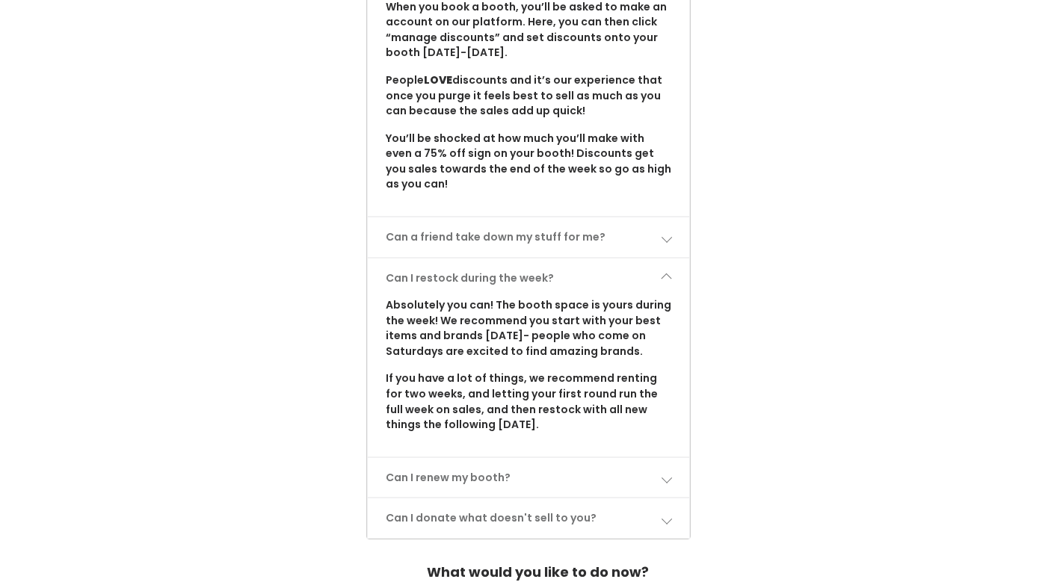
click at [668, 273] on span at bounding box center [666, 278] width 10 height 10
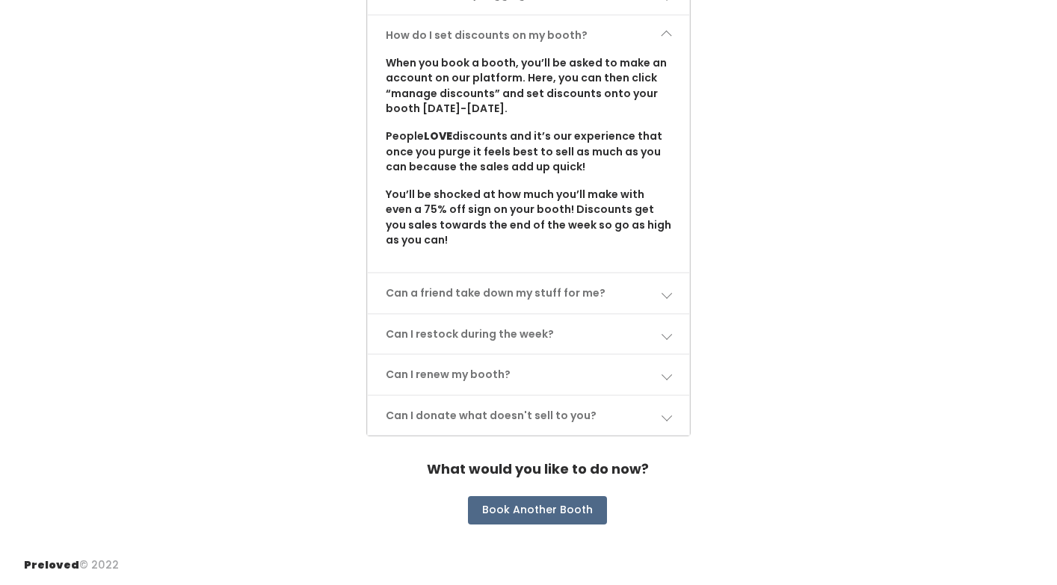
scroll to position [900, 0]
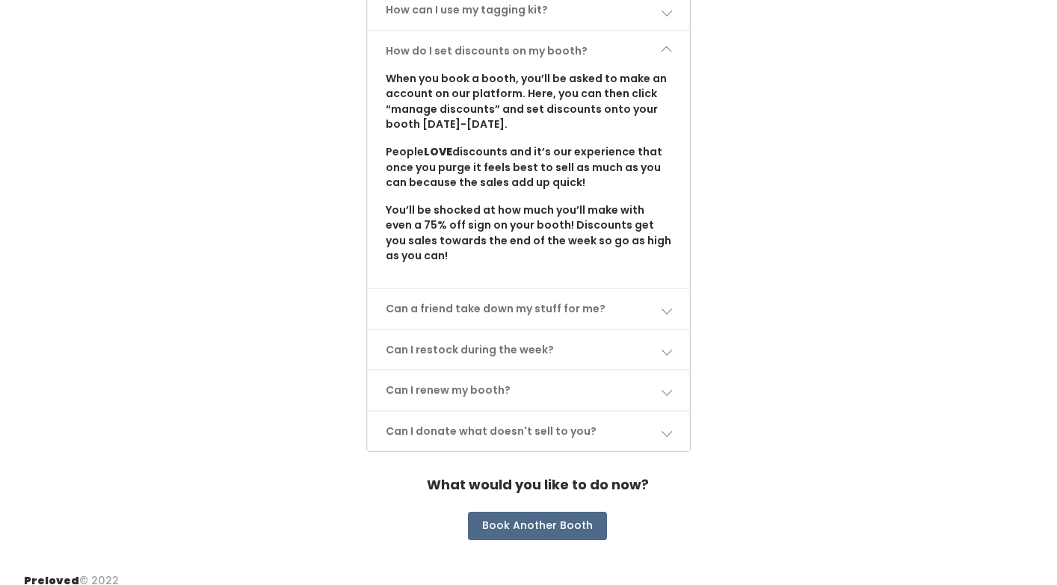
click at [673, 371] on link "Can I renew my booth?" at bounding box center [528, 391] width 321 height 40
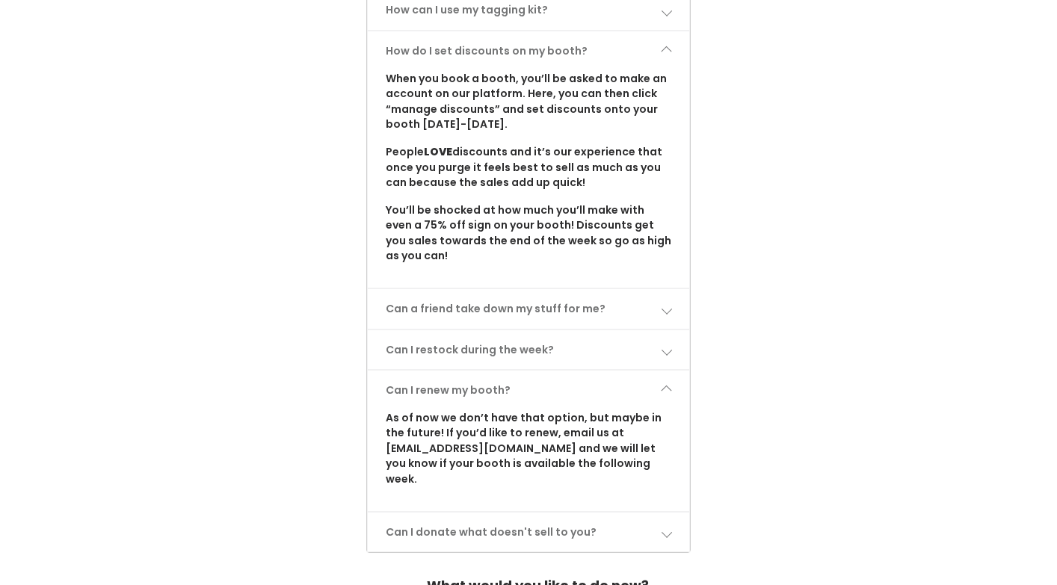
click at [673, 371] on link "Can I renew my booth?" at bounding box center [528, 391] width 321 height 40
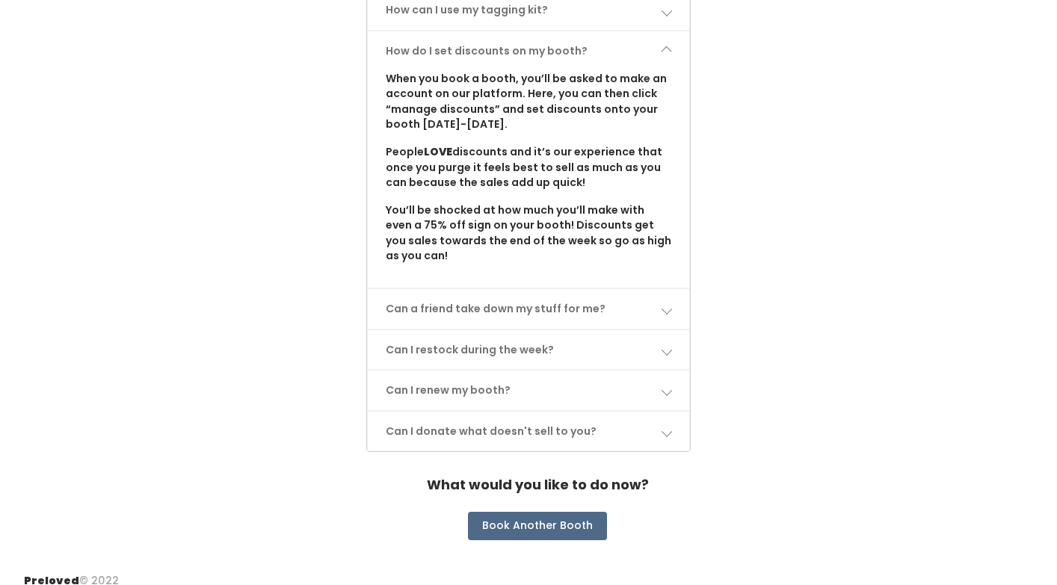
click at [661, 412] on link "Can I donate what doesn't sell to you?" at bounding box center [528, 432] width 321 height 40
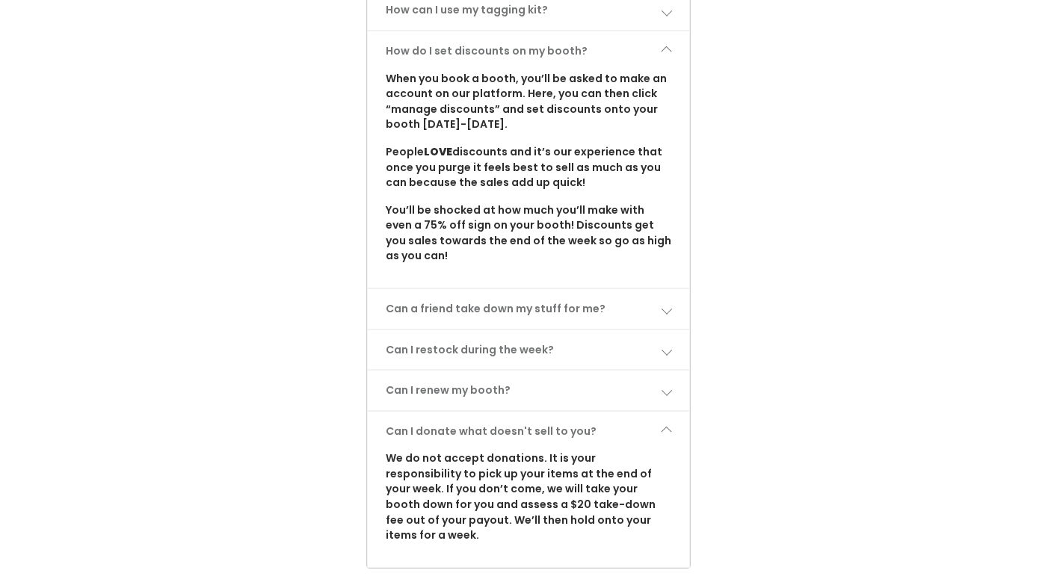
click at [661, 426] on span at bounding box center [666, 431] width 10 height 10
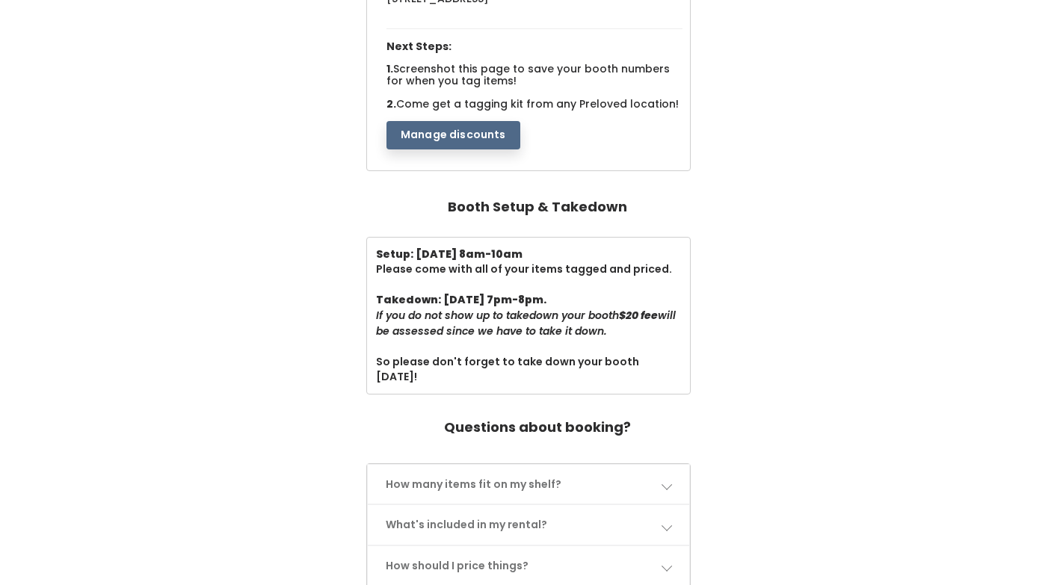
scroll to position [302, 0]
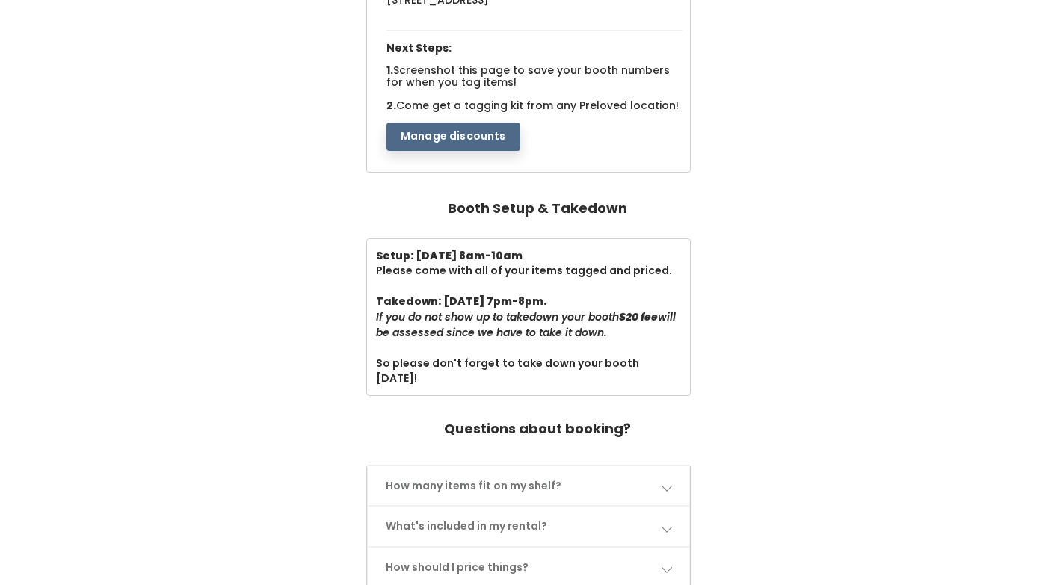
click at [666, 466] on link "How many items fit on my shelf?" at bounding box center [528, 486] width 321 height 40
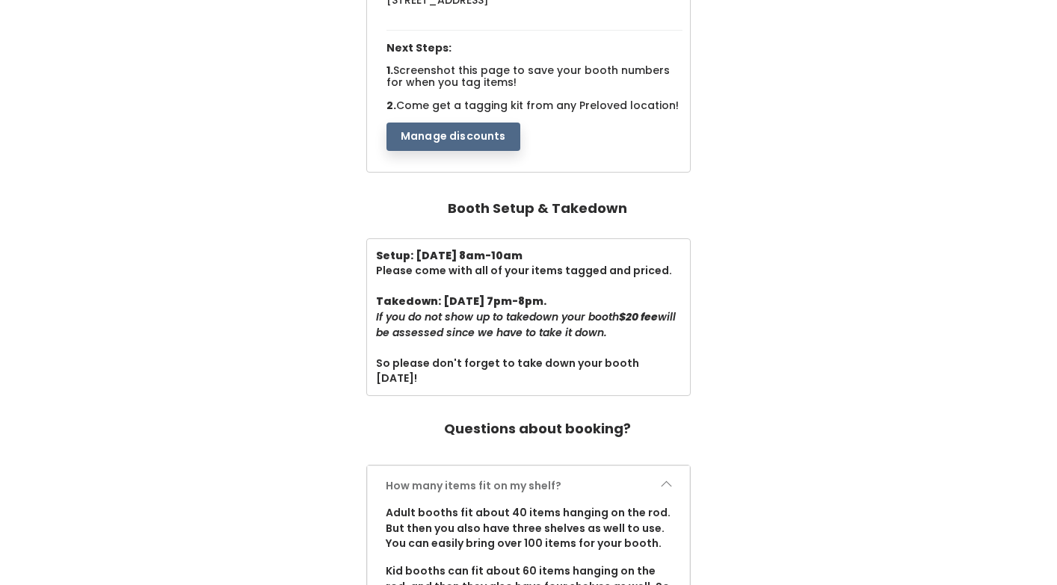
click at [667, 480] on span at bounding box center [666, 485] width 10 height 10
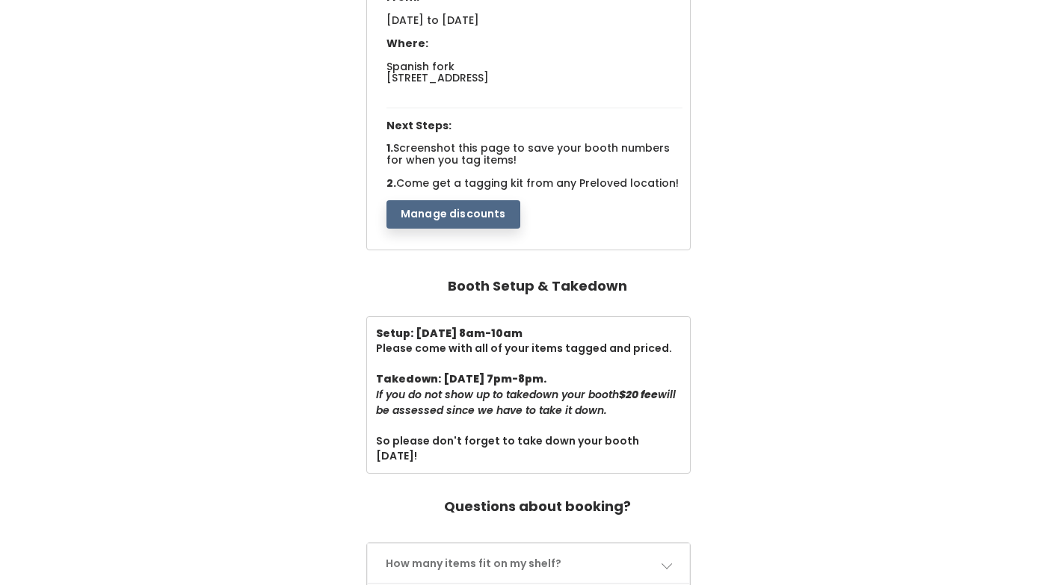
scroll to position [0, 0]
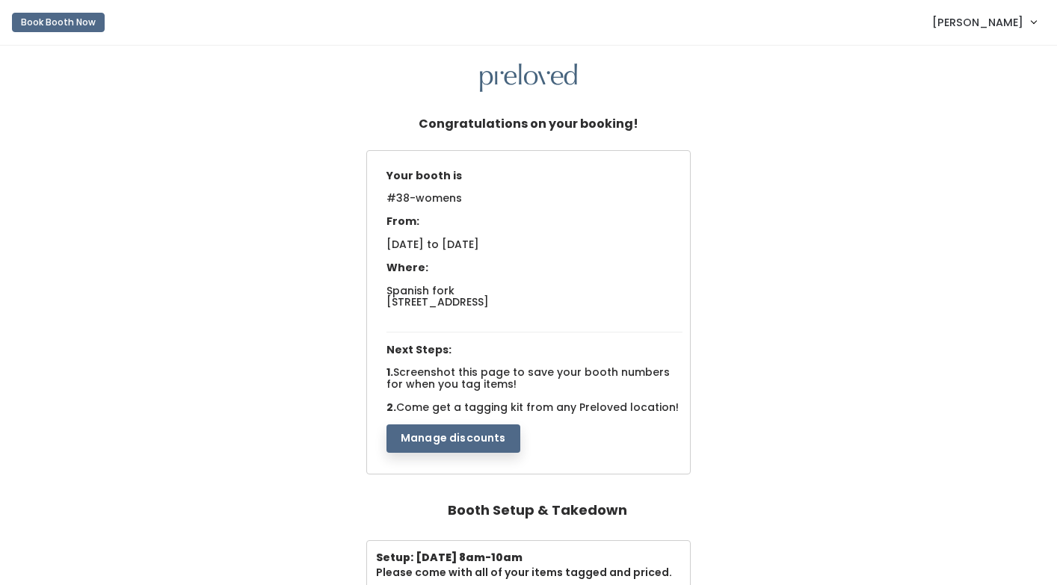
click at [1013, 30] on span "[PERSON_NAME]" at bounding box center [977, 22] width 91 height 16
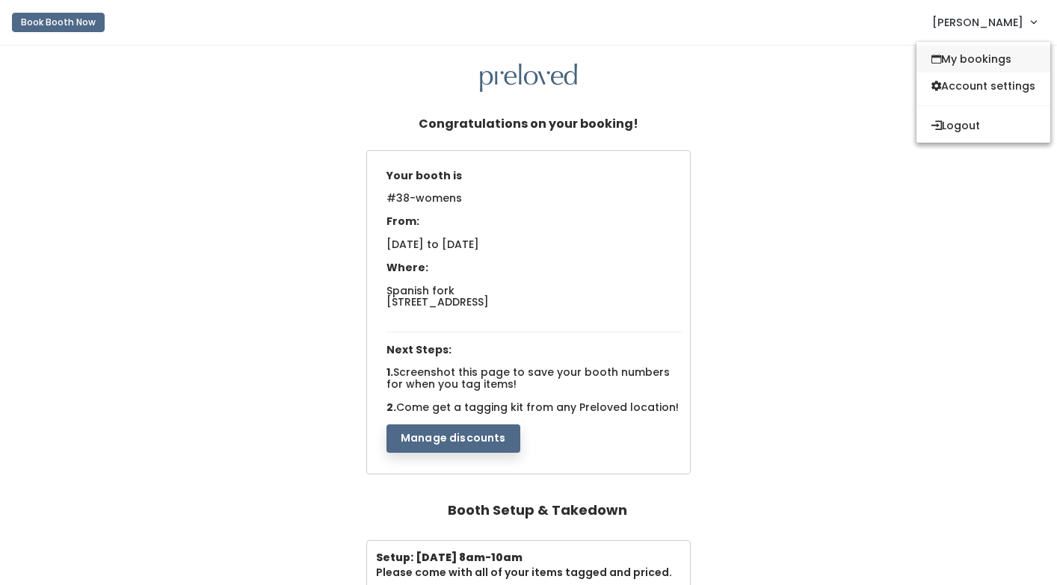
click at [998, 63] on link "My bookings" at bounding box center [983, 59] width 134 height 27
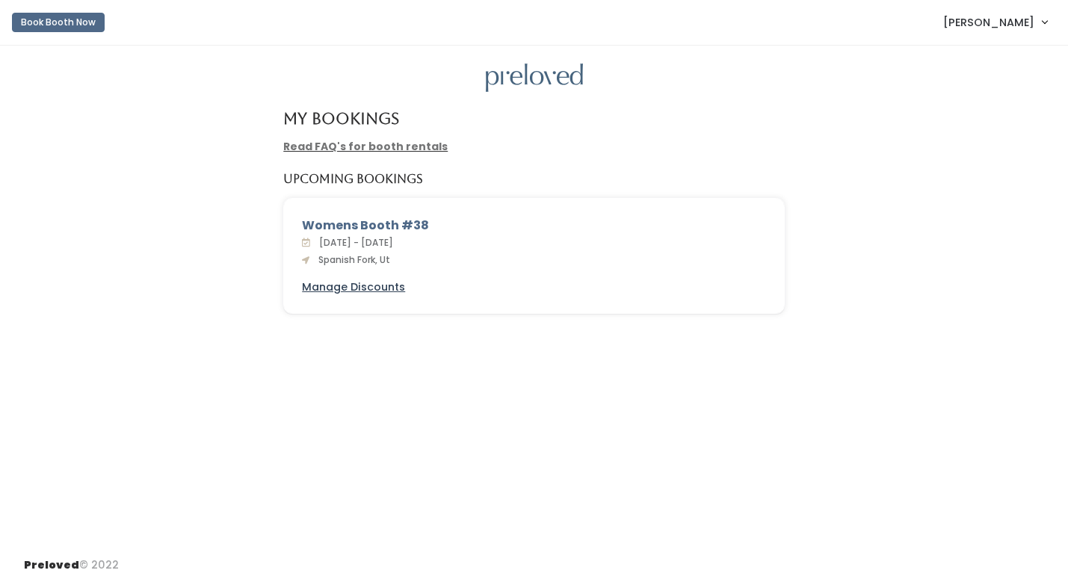
click at [369, 289] on u "Manage Discounts" at bounding box center [353, 286] width 103 height 15
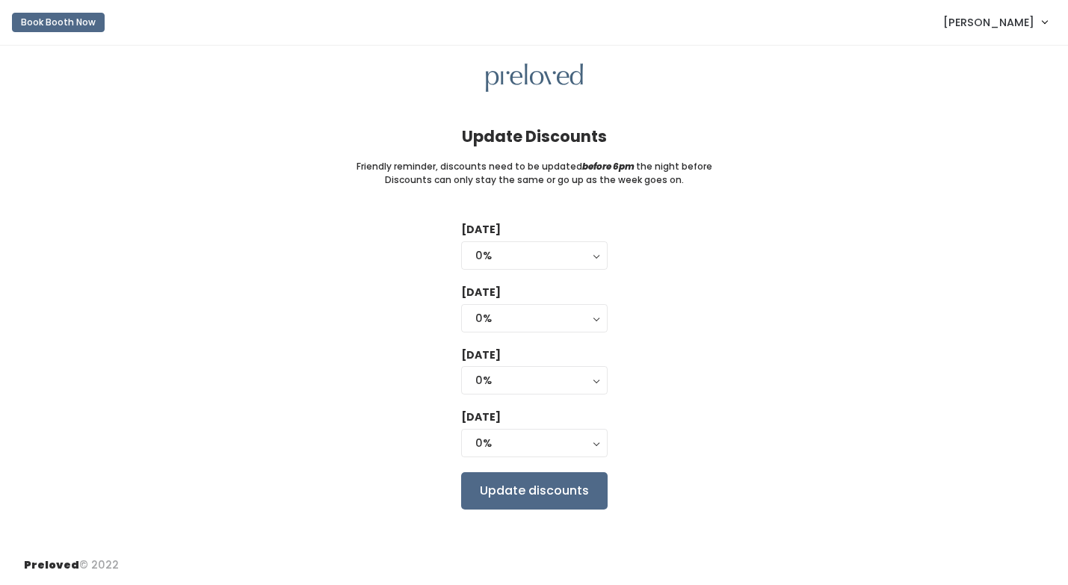
click at [1024, 31] on link "[PERSON_NAME]" at bounding box center [995, 22] width 134 height 32
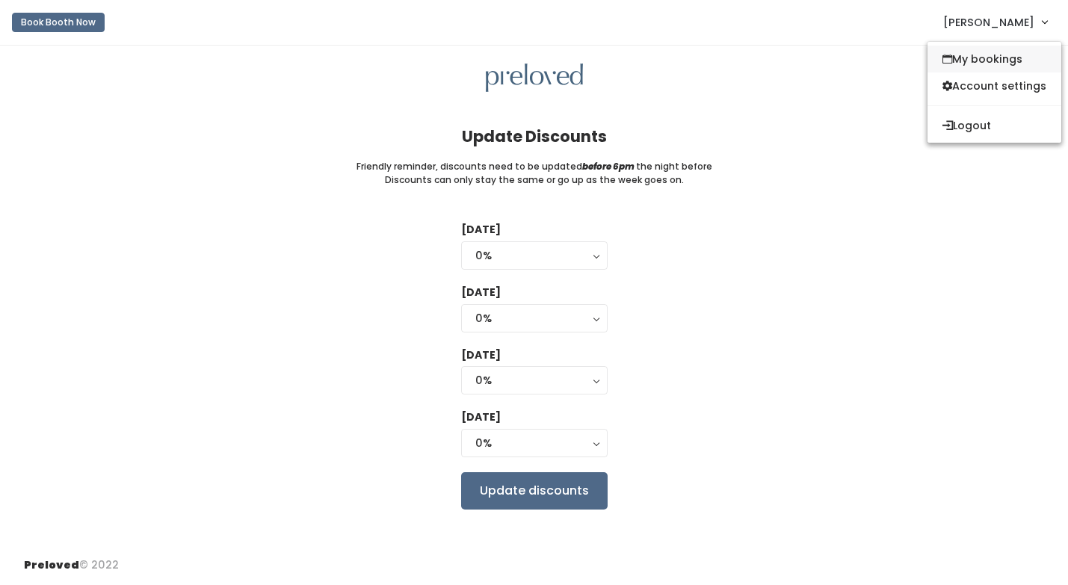
click at [1004, 56] on link "My bookings" at bounding box center [994, 59] width 134 height 27
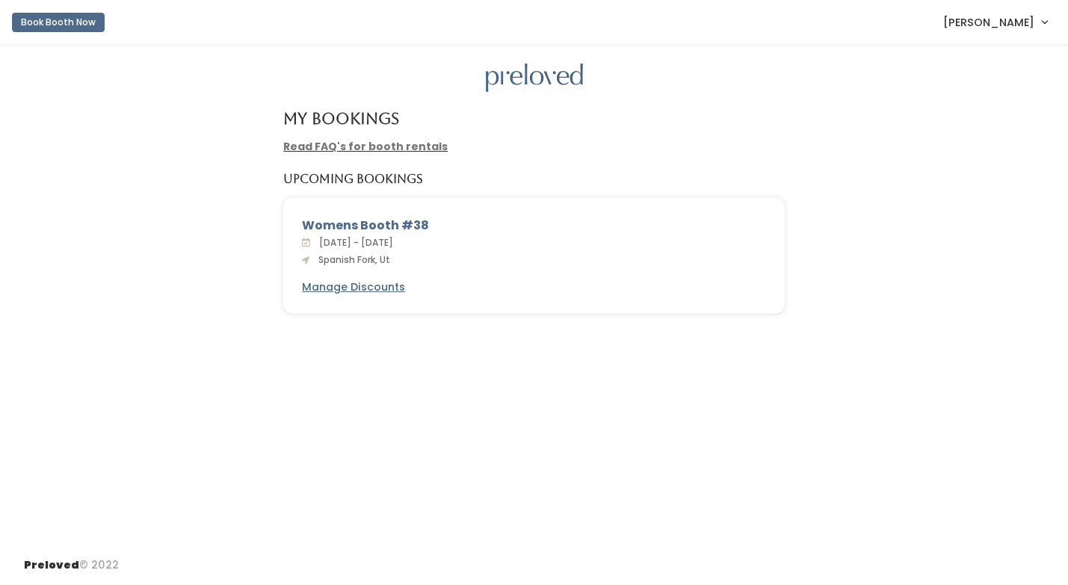
click at [344, 153] on link "Read FAQ's for booth rentals" at bounding box center [365, 146] width 164 height 15
click at [883, 236] on div "Womens Booth #38 [DATE] - [DATE] Spanish Fork, Ut Manage Discounts" at bounding box center [534, 265] width 1038 height 135
click at [865, 244] on div "Womens Booth #38 [DATE] - [DATE] Spanish Fork, Ut Manage Discounts" at bounding box center [534, 265] width 1038 height 135
click at [865, 252] on div "Womens Booth #38 [DATE] - [DATE] Spanish Fork, Ut Manage Discounts" at bounding box center [534, 265] width 1038 height 135
click at [859, 248] on div "Womens Booth #38 [DATE] - [DATE] Spanish Fork, Ut Manage Discounts" at bounding box center [534, 265] width 1038 height 135
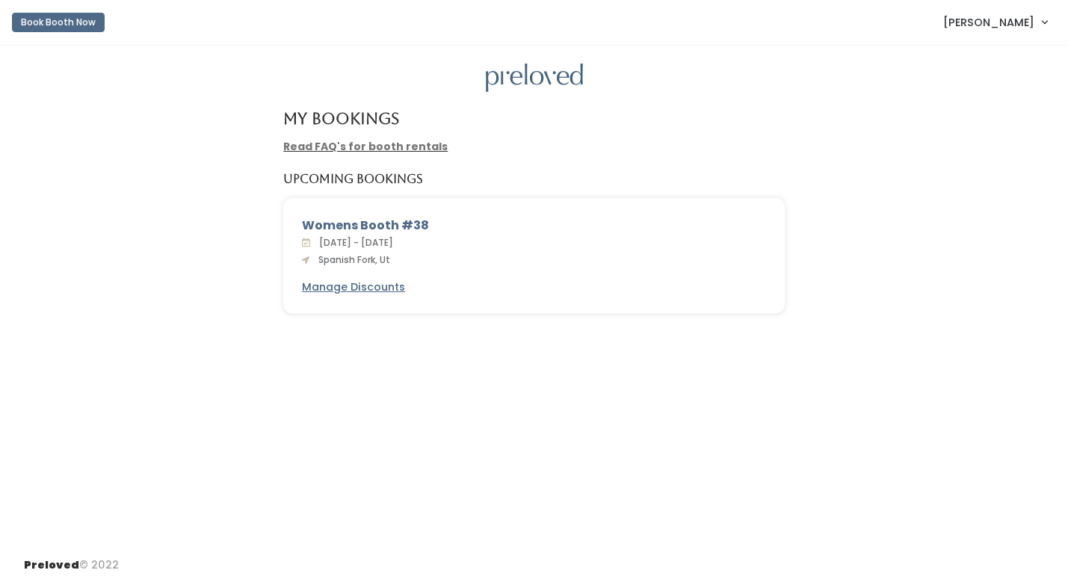
click at [837, 251] on div "Womens Booth #38 [DATE] - [DATE] Spanish Fork, Ut Manage Discounts" at bounding box center [534, 265] width 1038 height 135
